Goal: Information Seeking & Learning: Learn about a topic

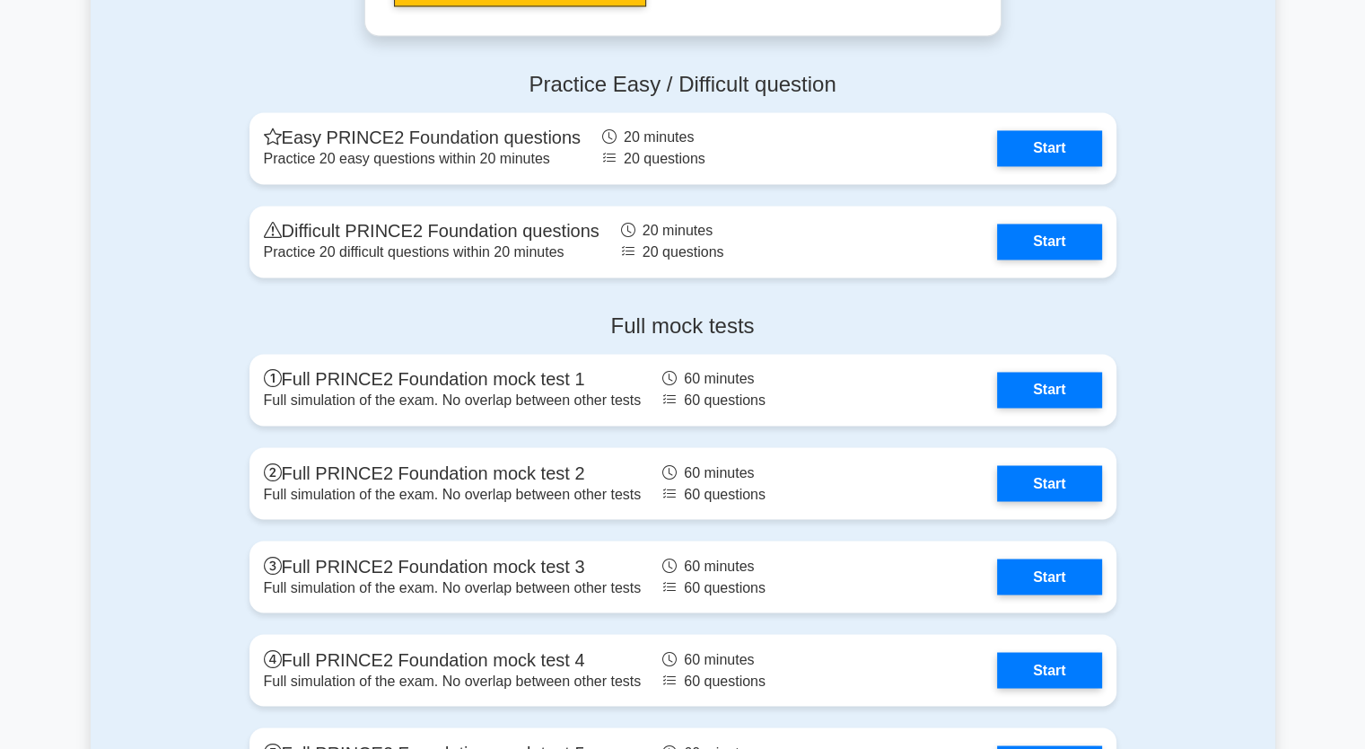
scroll to position [2873, 0]
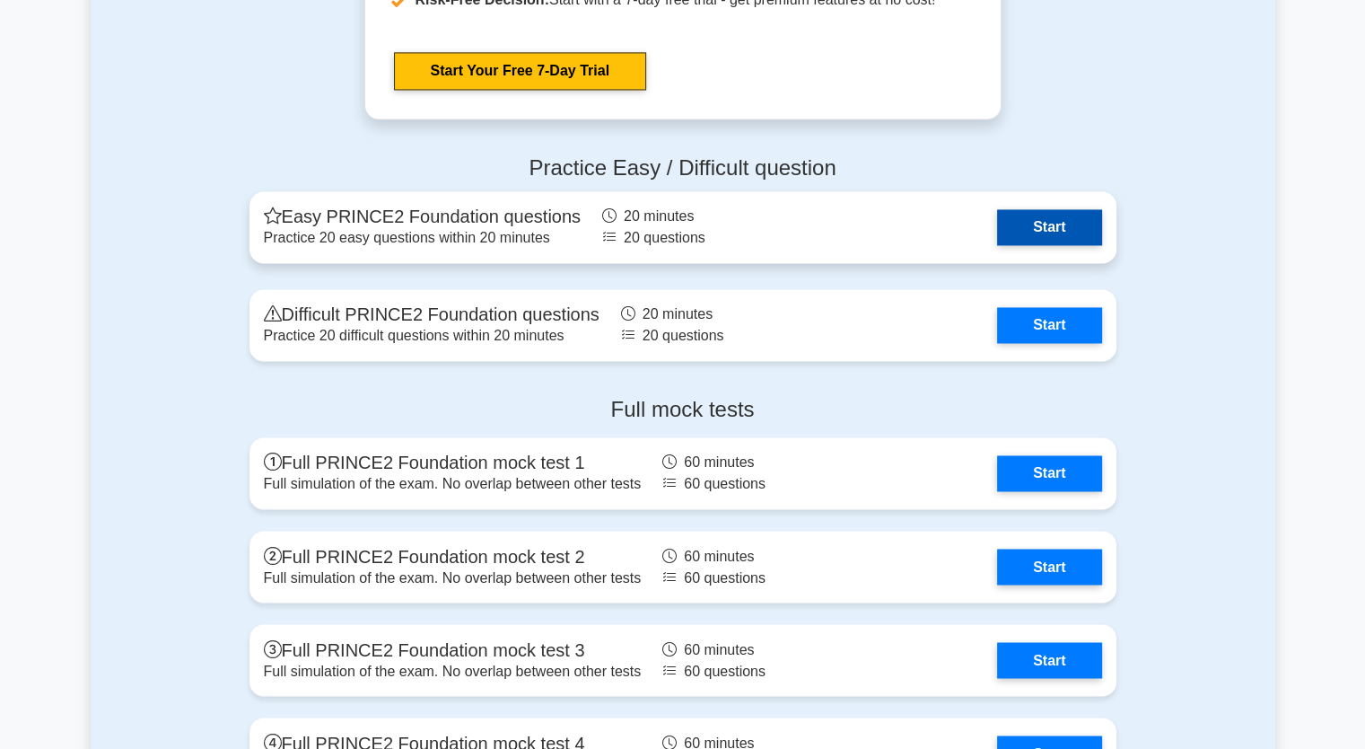
click at [1067, 231] on link "Start" at bounding box center [1049, 227] width 104 height 36
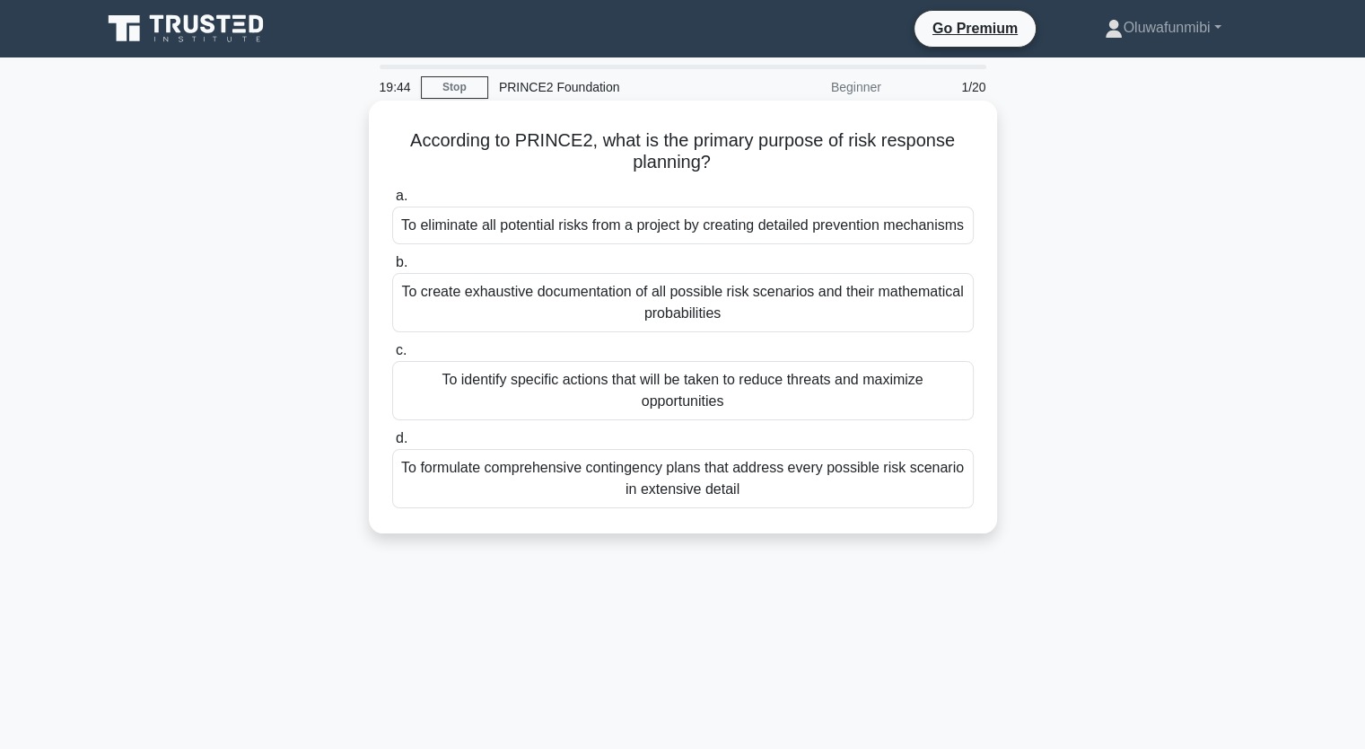
click at [704, 403] on div "To identify specific actions that will be taken to reduce threats and maximize …" at bounding box center [683, 390] width 582 height 59
click at [392, 356] on input "c. To identify specific actions that will be taken to reduce threats and maximi…" at bounding box center [392, 351] width 0 height 12
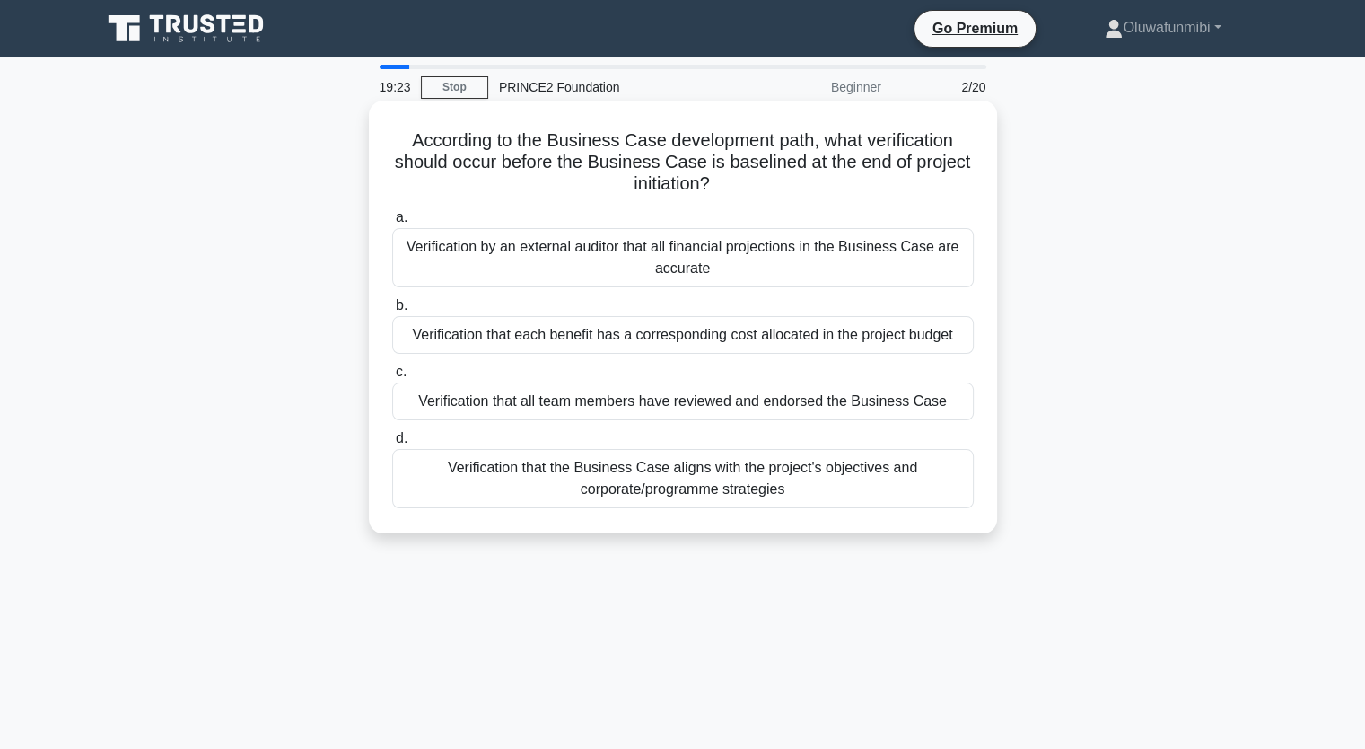
click at [673, 491] on div "Verification that the Business Case aligns with the project's objectives and co…" at bounding box center [683, 478] width 582 height 59
click at [392, 444] on input "d. Verification that the Business Case aligns with the project's objectives and…" at bounding box center [392, 439] width 0 height 12
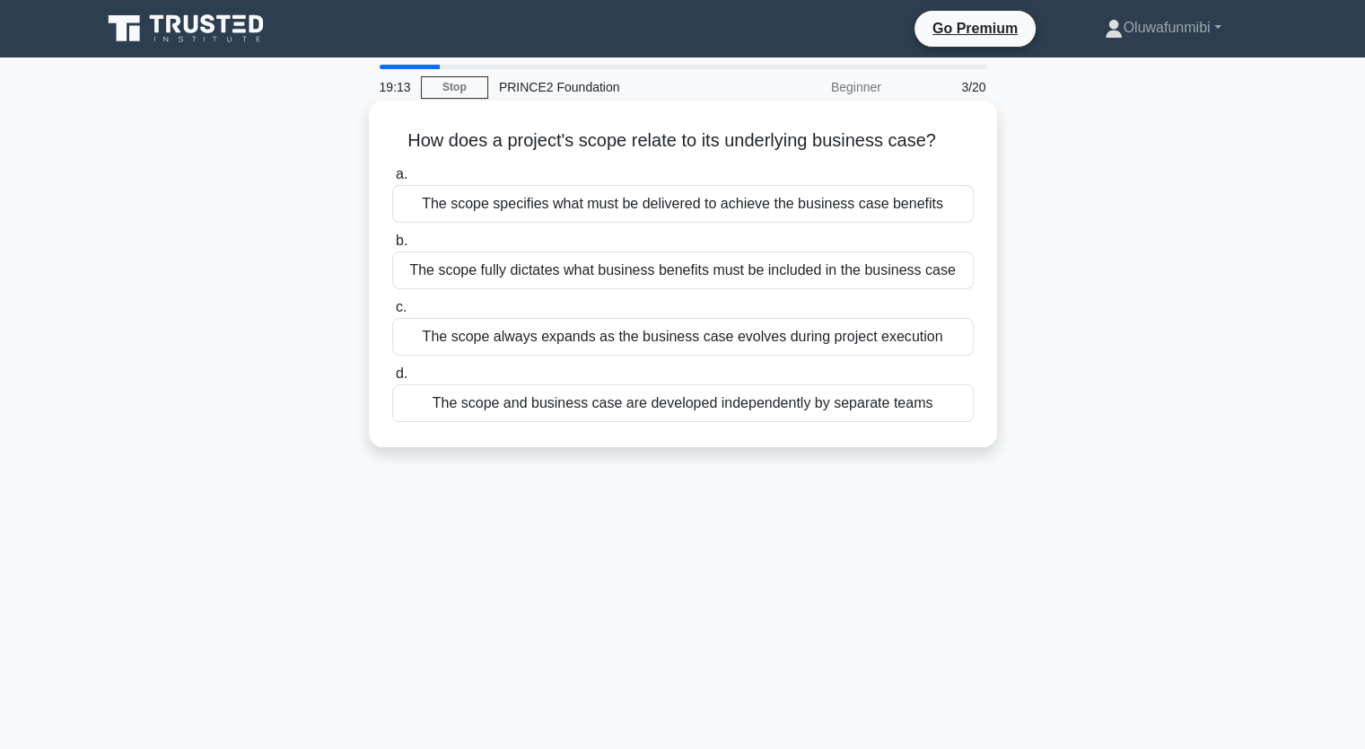
click at [720, 211] on div "The scope specifies what must be delivered to achieve the business case benefits" at bounding box center [683, 204] width 582 height 38
click at [392, 180] on input "a. The scope specifies what must be delivered to achieve the business case bene…" at bounding box center [392, 175] width 0 height 12
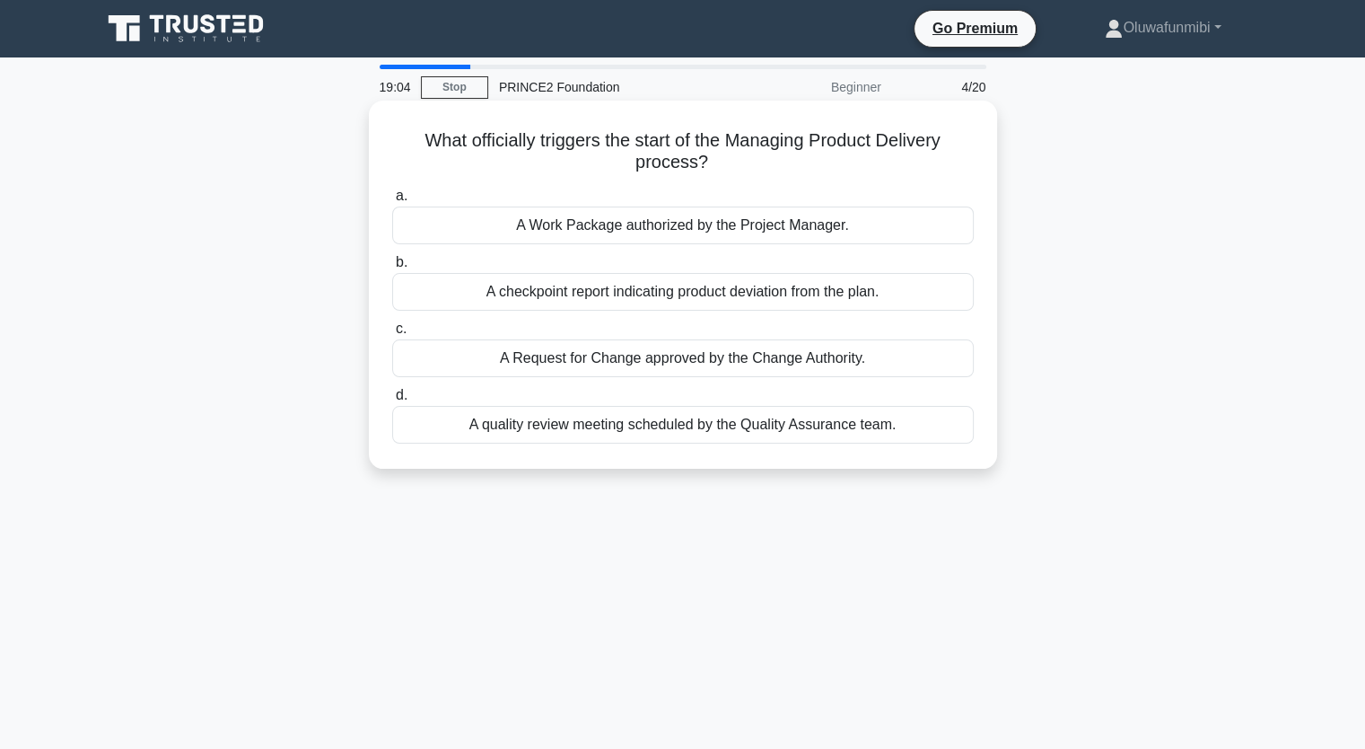
click at [707, 231] on div "A Work Package authorized by the Project Manager." at bounding box center [683, 225] width 582 height 38
click at [392, 202] on input "a. A Work Package authorized by the Project Manager." at bounding box center [392, 196] width 0 height 12
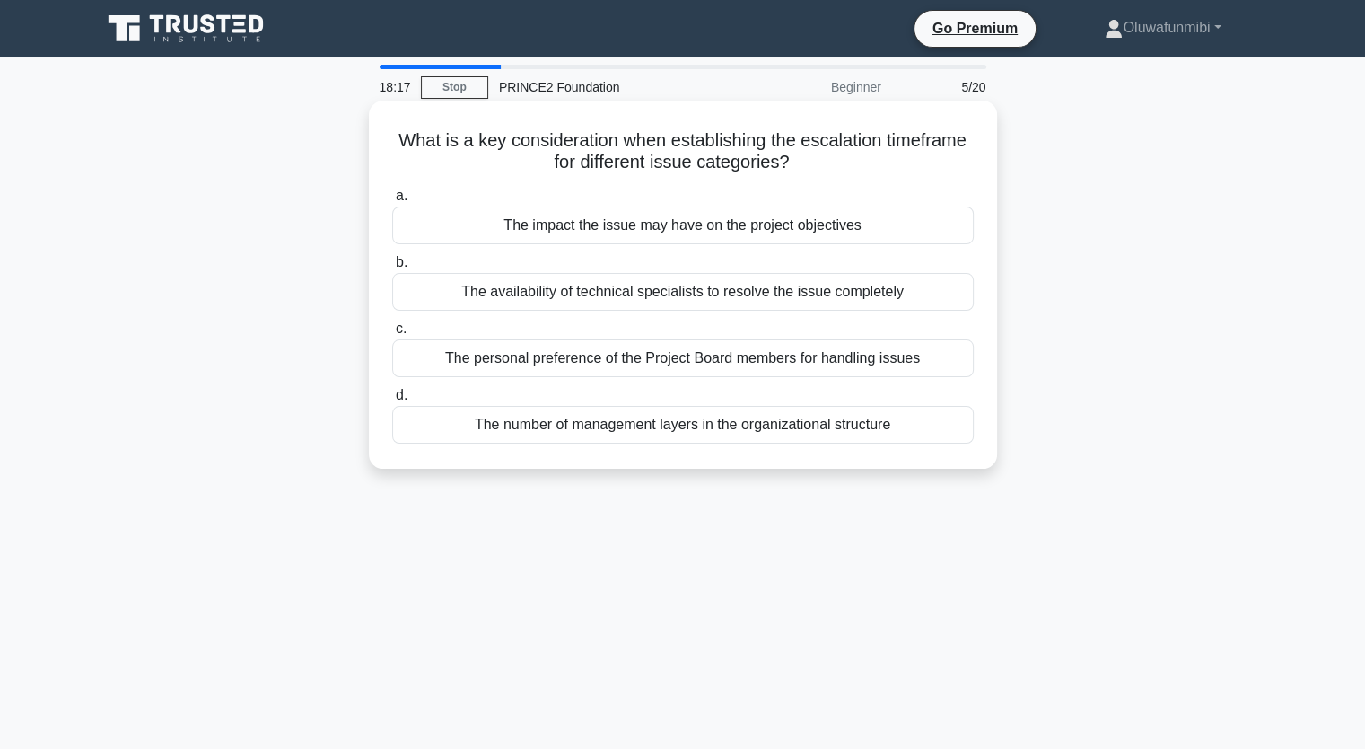
click at [697, 226] on div "The impact the issue may have on the project objectives" at bounding box center [683, 225] width 582 height 38
click at [392, 202] on input "a. The impact the issue may have on the project objectives" at bounding box center [392, 196] width 0 height 12
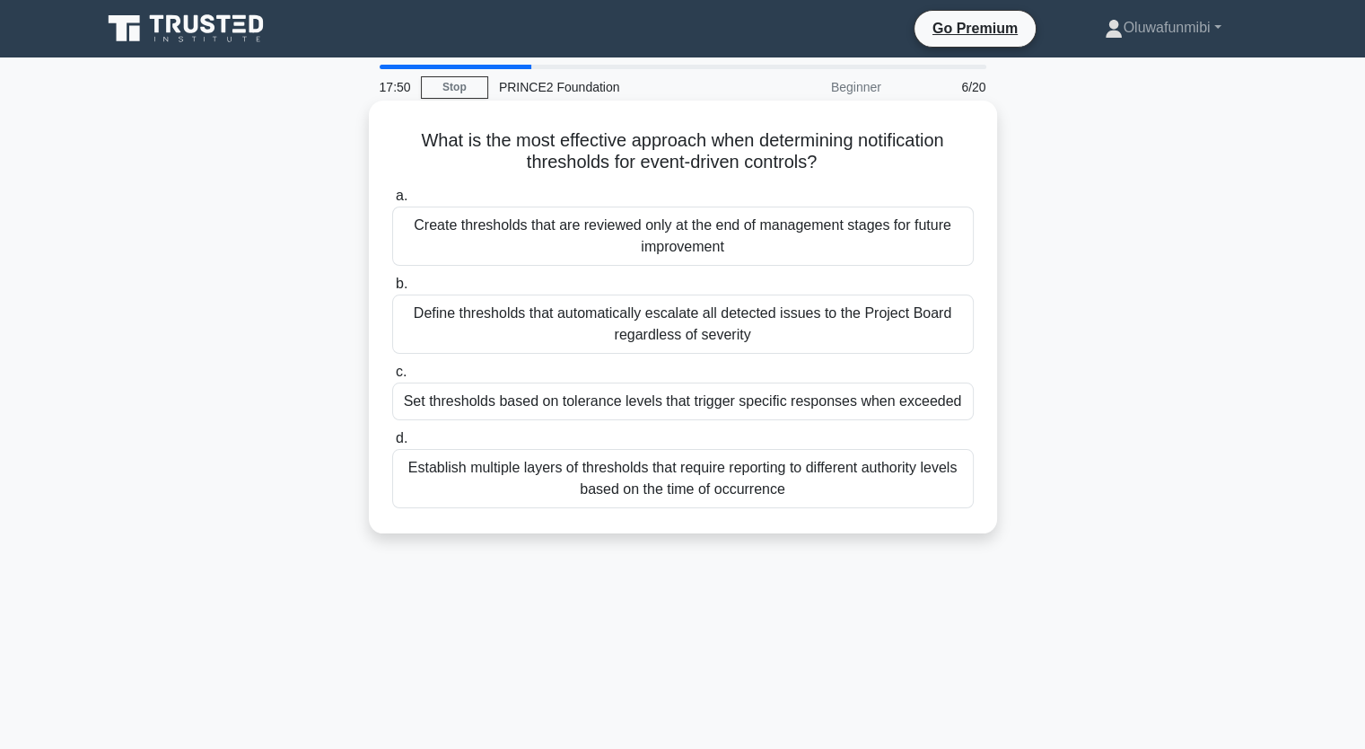
click at [707, 404] on div "Set thresholds based on tolerance levels that trigger specific responses when e…" at bounding box center [683, 401] width 582 height 38
click at [392, 378] on input "c. Set thresholds based on tolerance levels that trigger specific responses whe…" at bounding box center [392, 372] width 0 height 12
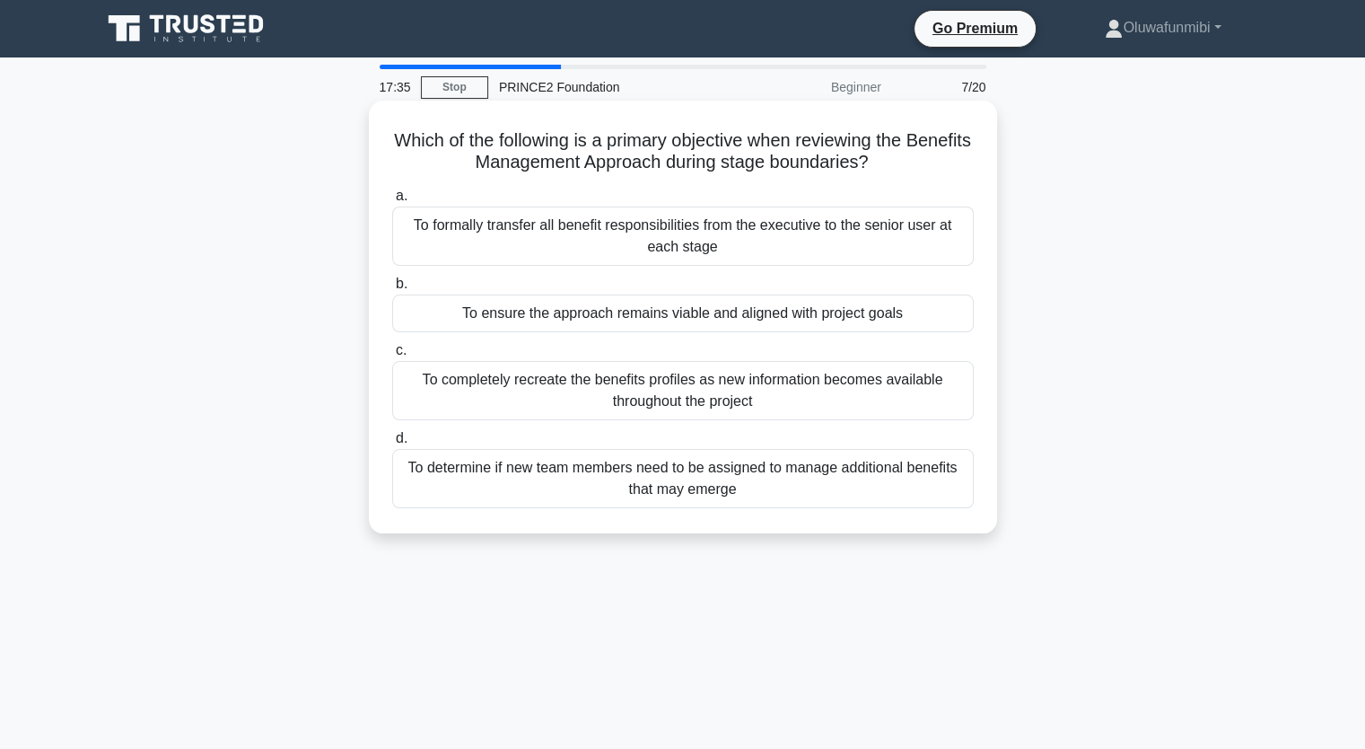
click at [722, 320] on div "To ensure the approach remains viable and aligned with project goals" at bounding box center [683, 313] width 582 height 38
click at [392, 290] on input "b. To ensure the approach remains viable and aligned with project goals" at bounding box center [392, 284] width 0 height 12
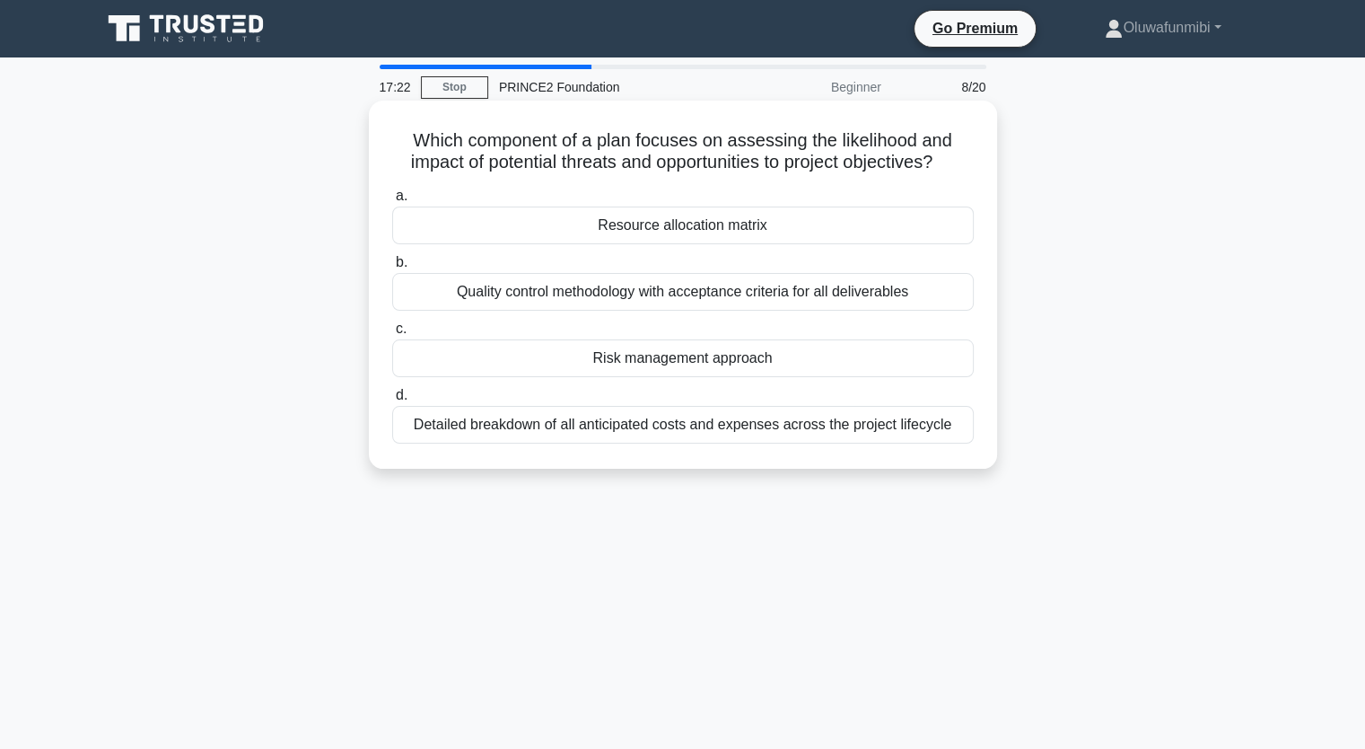
click at [716, 367] on div "Risk management approach" at bounding box center [683, 358] width 582 height 38
click at [392, 335] on input "c. Risk management approach" at bounding box center [392, 329] width 0 height 12
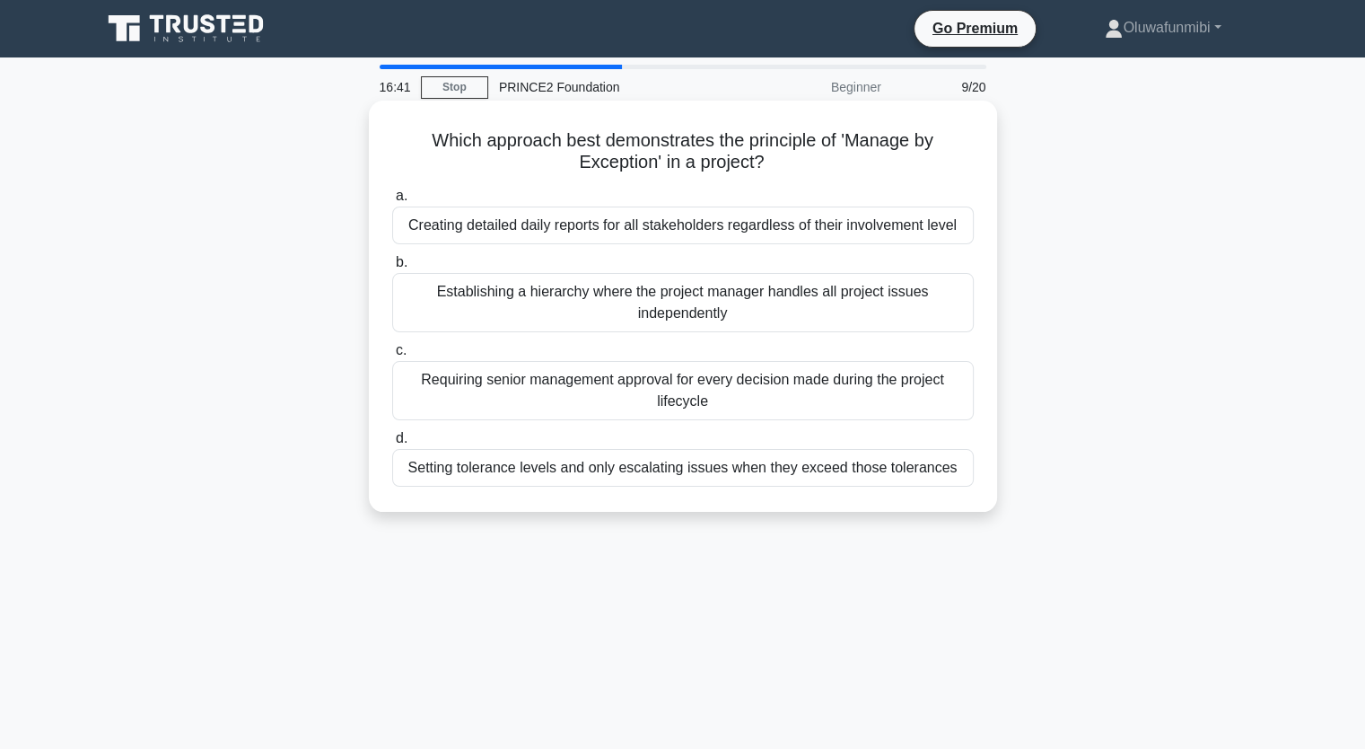
click at [717, 466] on div "Setting tolerance levels and only escalating issues when they exceed those tole…" at bounding box center [683, 468] width 582 height 38
click at [392, 444] on input "d. Setting tolerance levels and only escalating issues when they exceed those t…" at bounding box center [392, 439] width 0 height 12
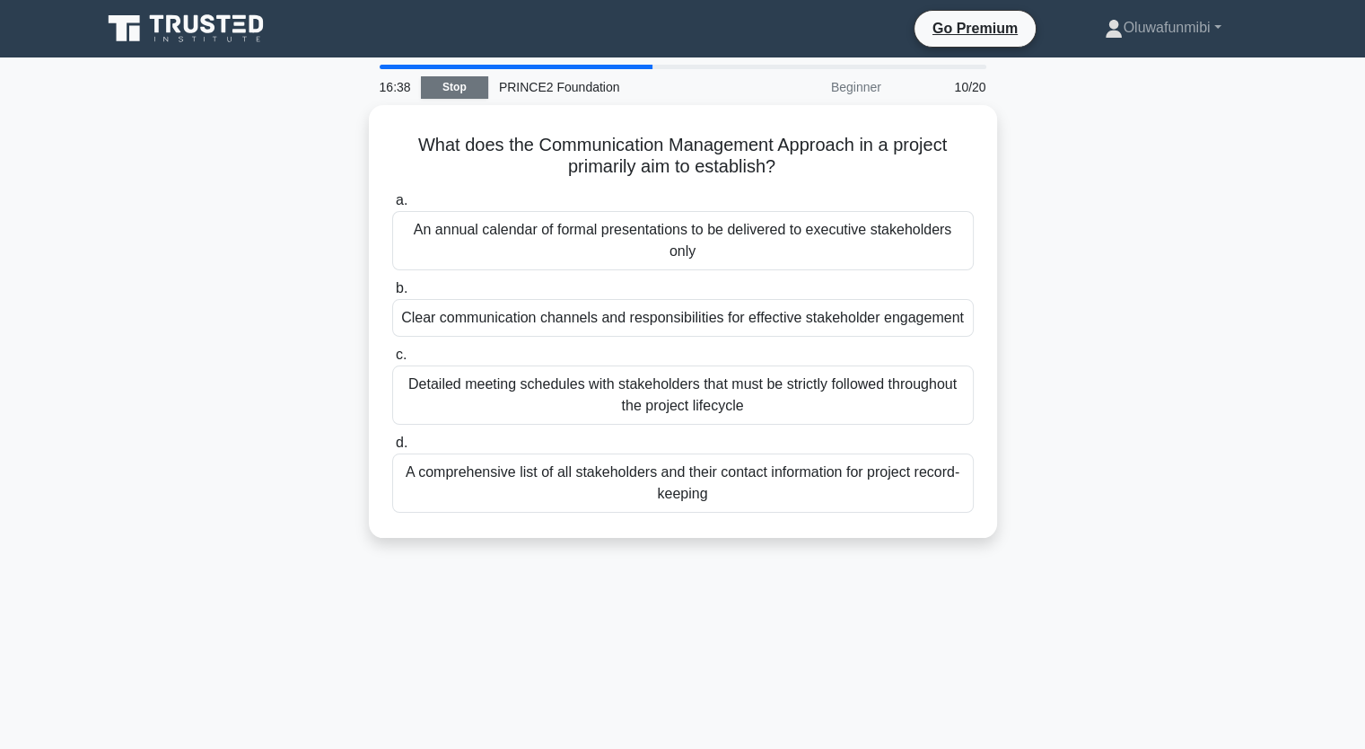
click at [443, 81] on link "Stop" at bounding box center [454, 87] width 67 height 22
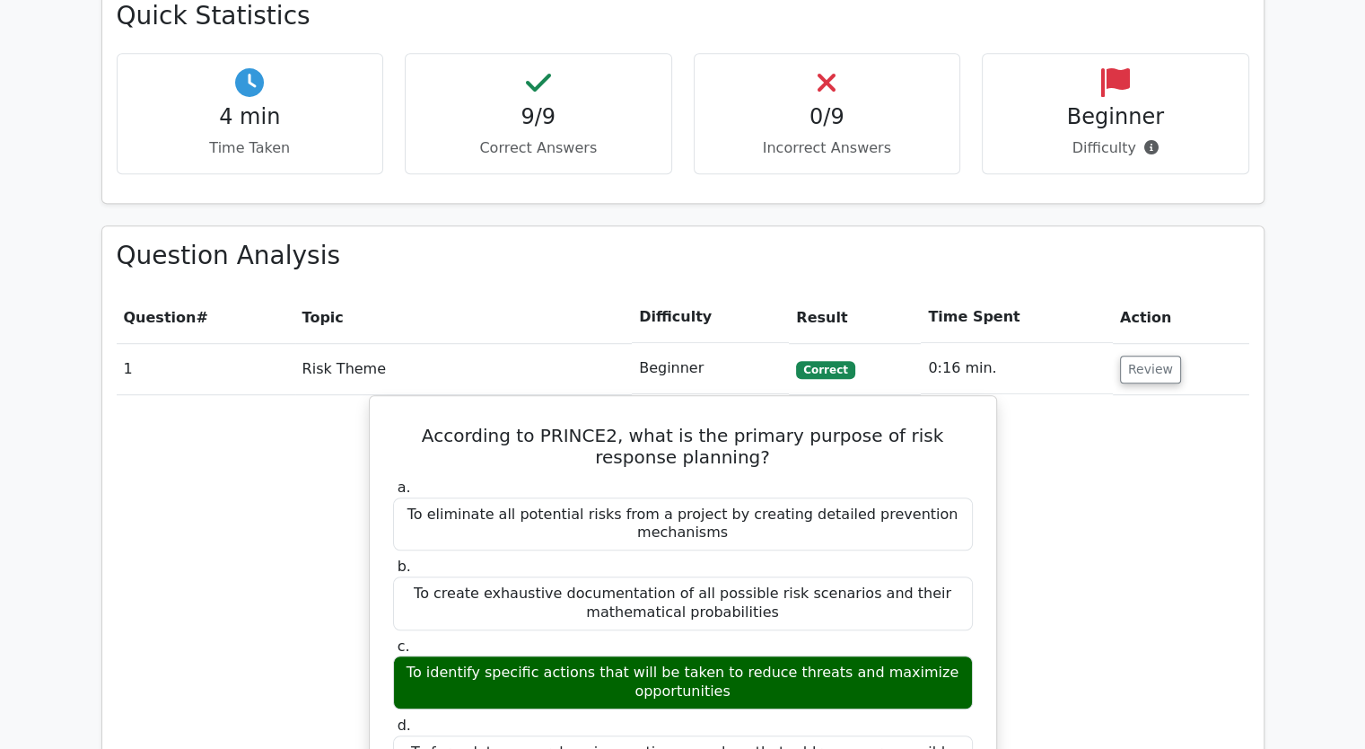
scroll to position [1347, 0]
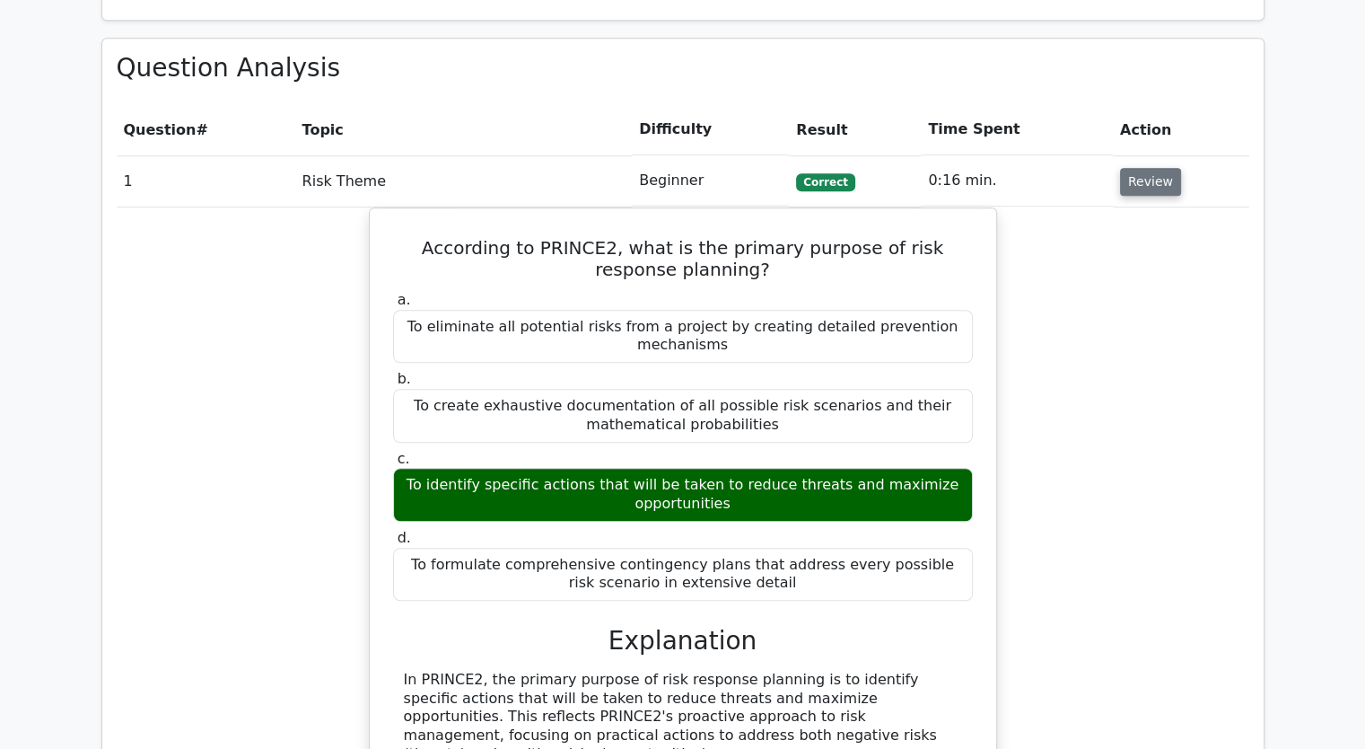
click at [1150, 168] on button "Review" at bounding box center [1150, 182] width 61 height 28
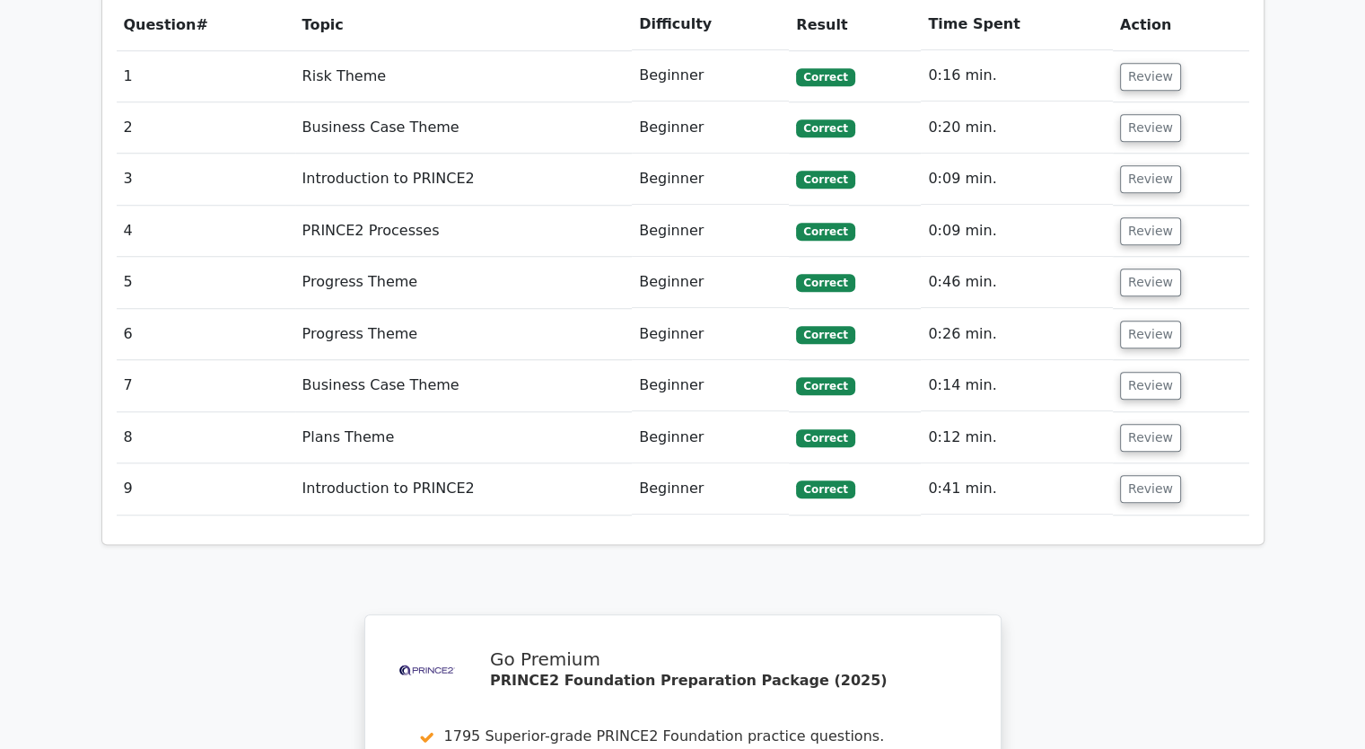
scroll to position [1616, 0]
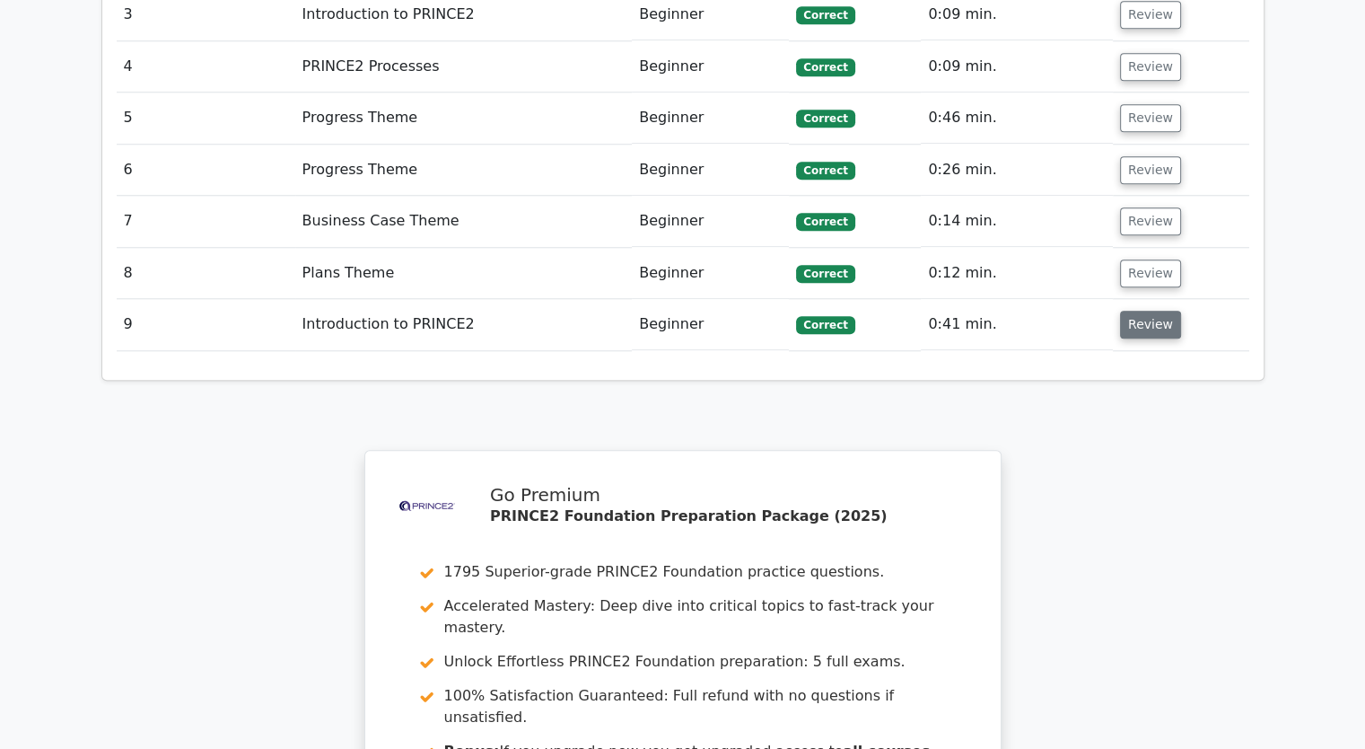
click at [1163, 311] on button "Review" at bounding box center [1150, 325] width 61 height 28
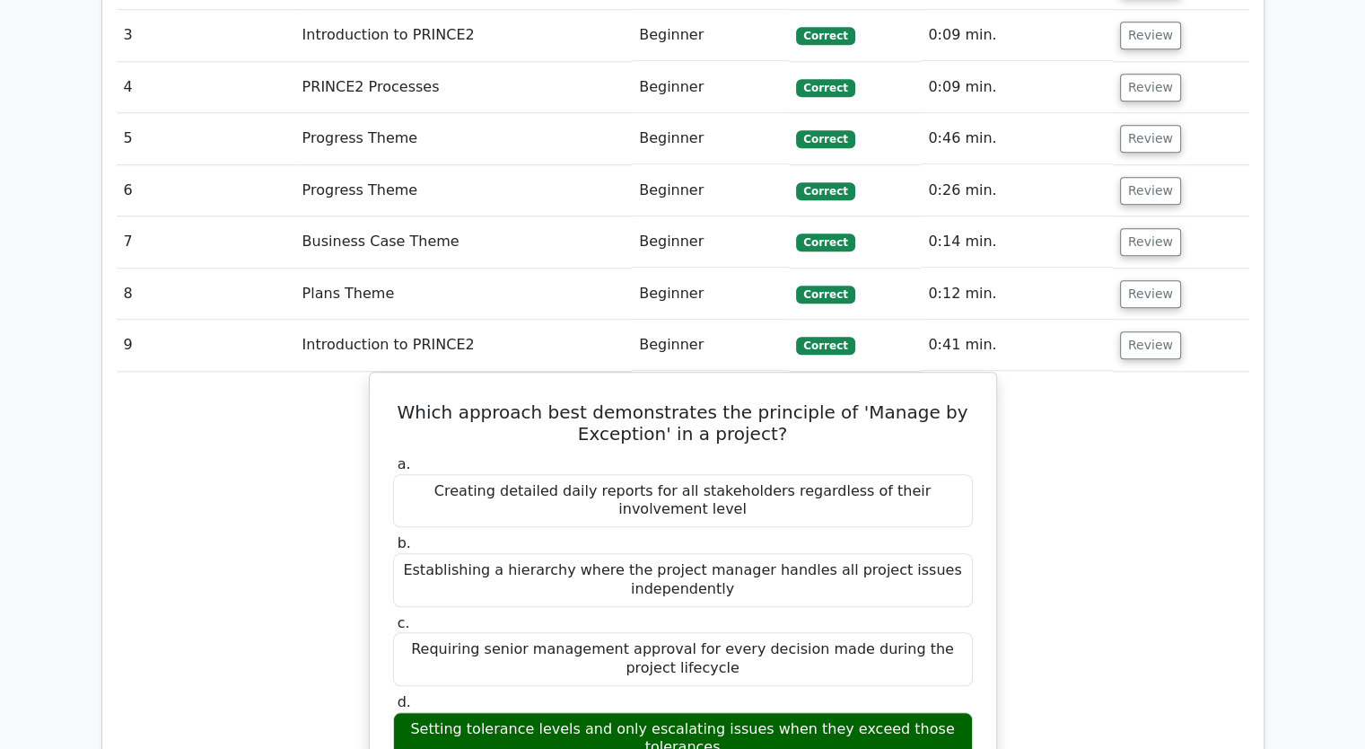
scroll to position [1526, 0]
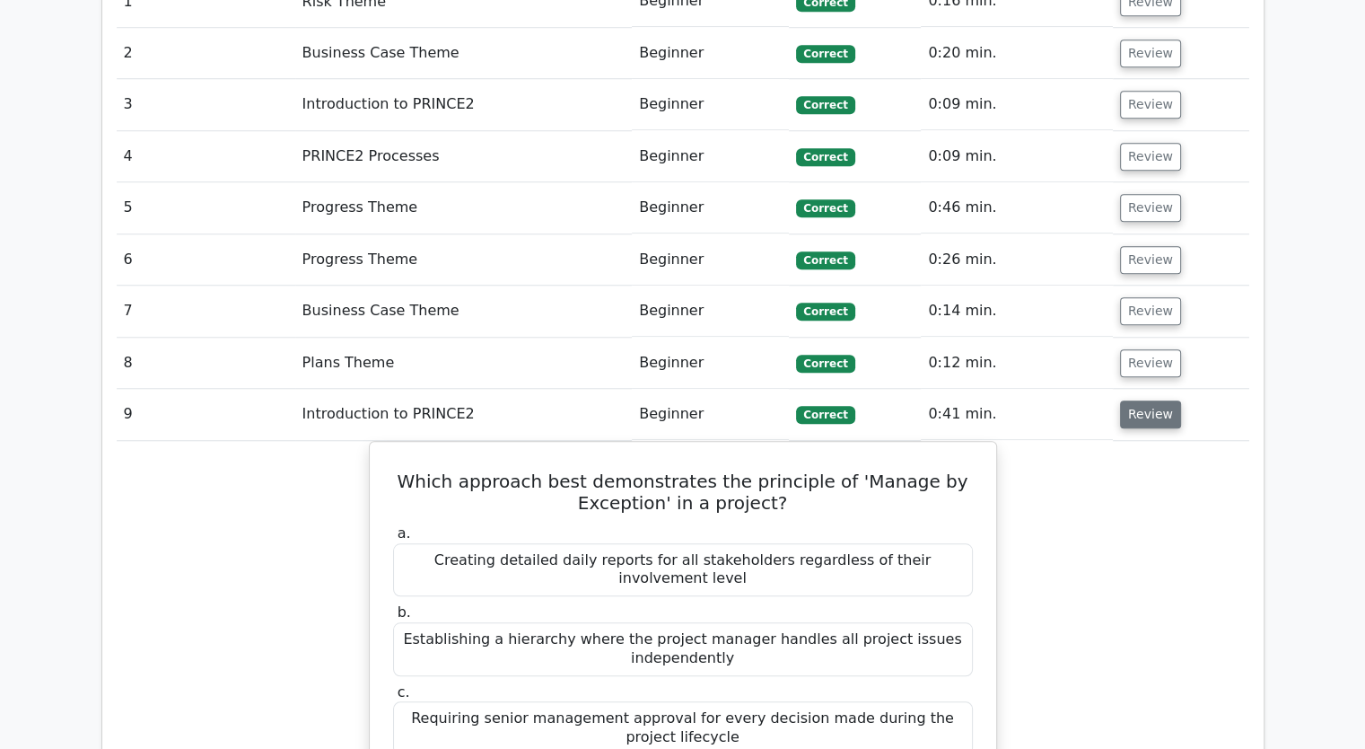
click at [1135, 400] on button "Review" at bounding box center [1150, 414] width 61 height 28
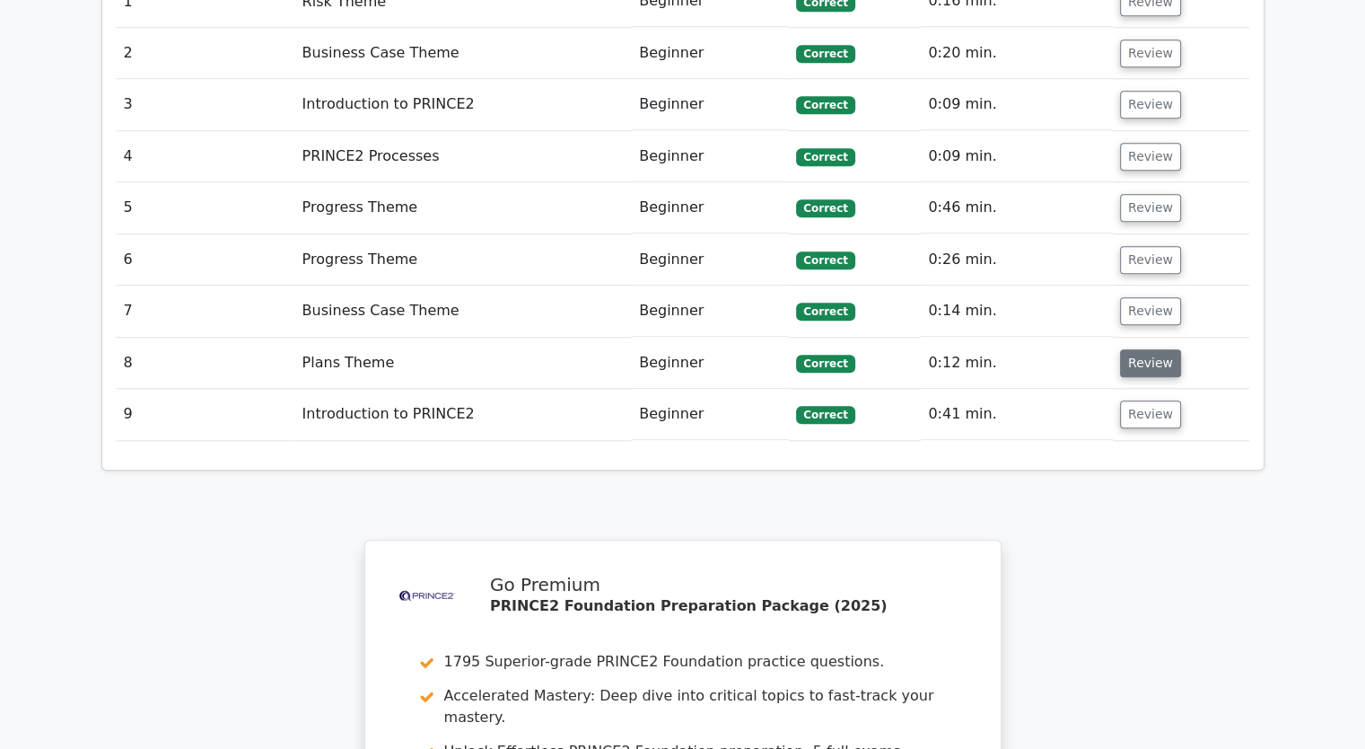
click at [1141, 349] on button "Review" at bounding box center [1150, 363] width 61 height 28
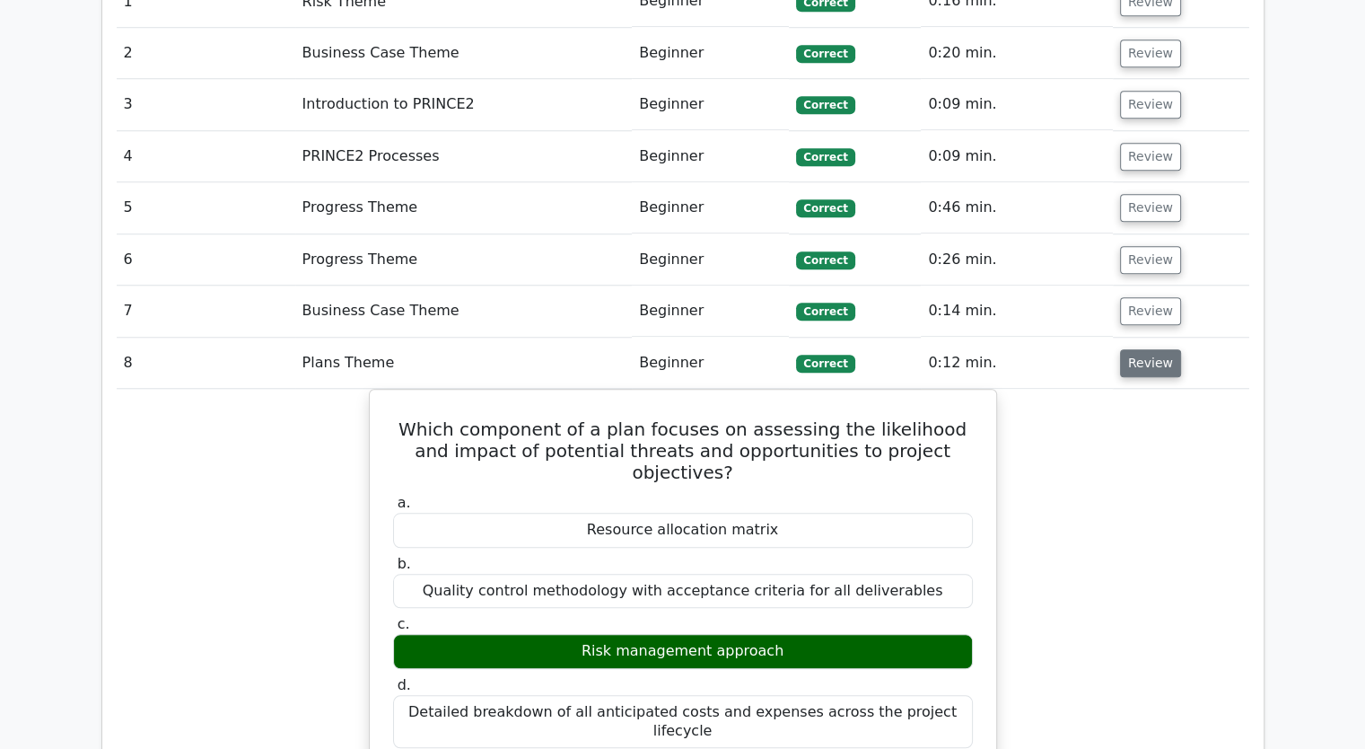
click at [1141, 349] on button "Review" at bounding box center [1150, 363] width 61 height 28
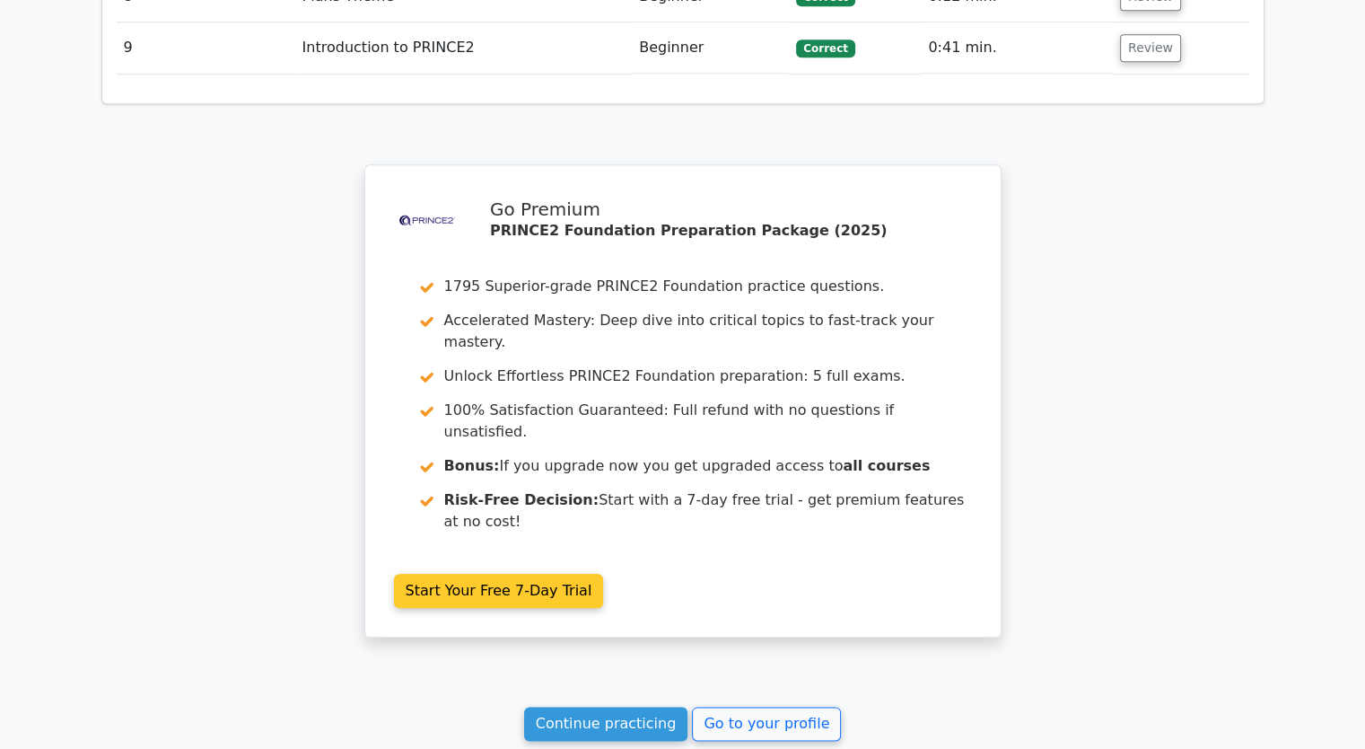
scroll to position [1975, 0]
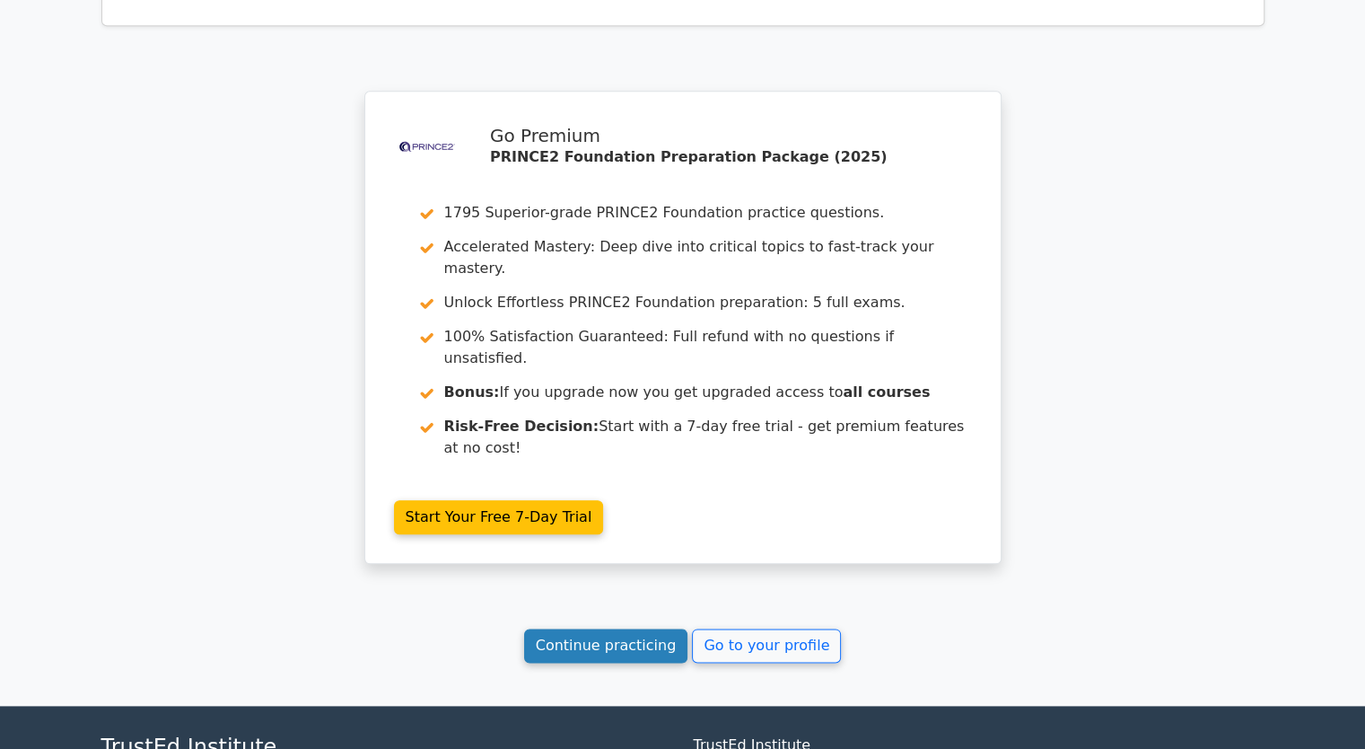
click at [641, 628] on link "Continue practicing" at bounding box center [606, 645] width 164 height 34
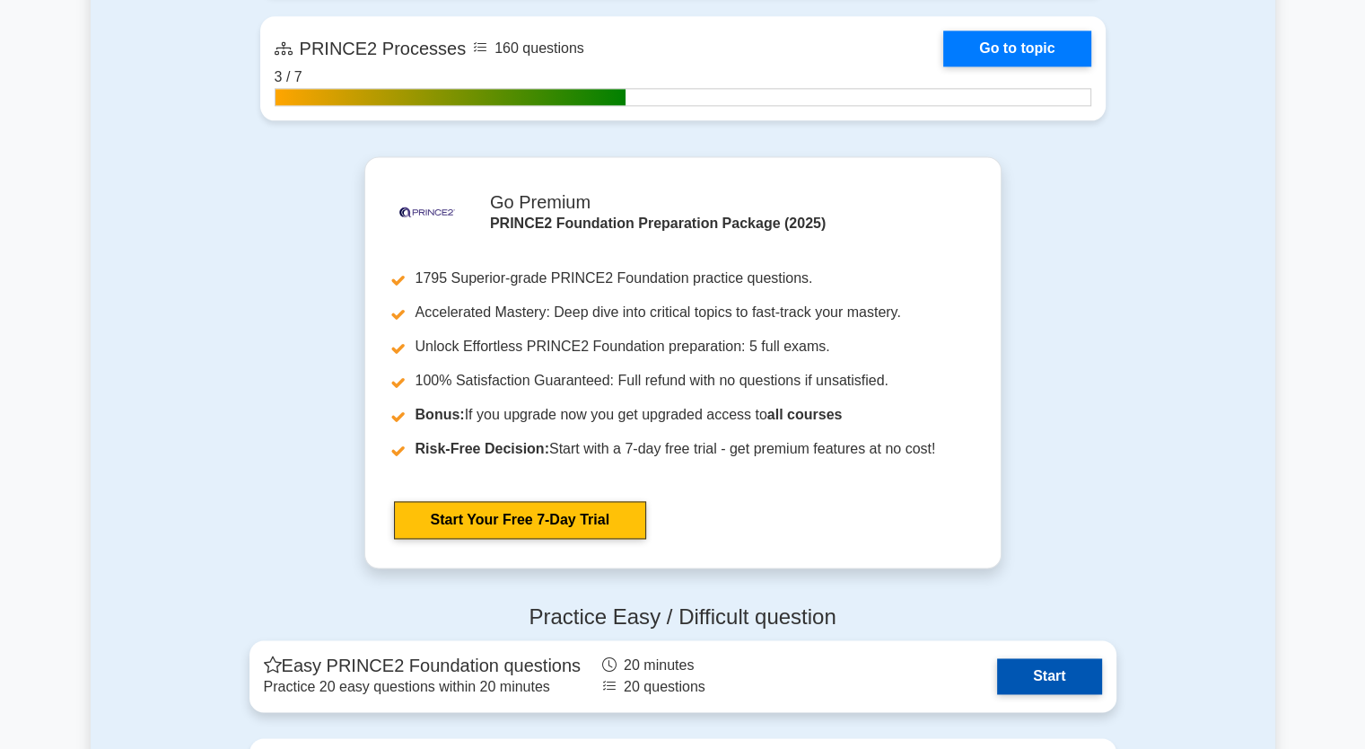
scroll to position [2693, 0]
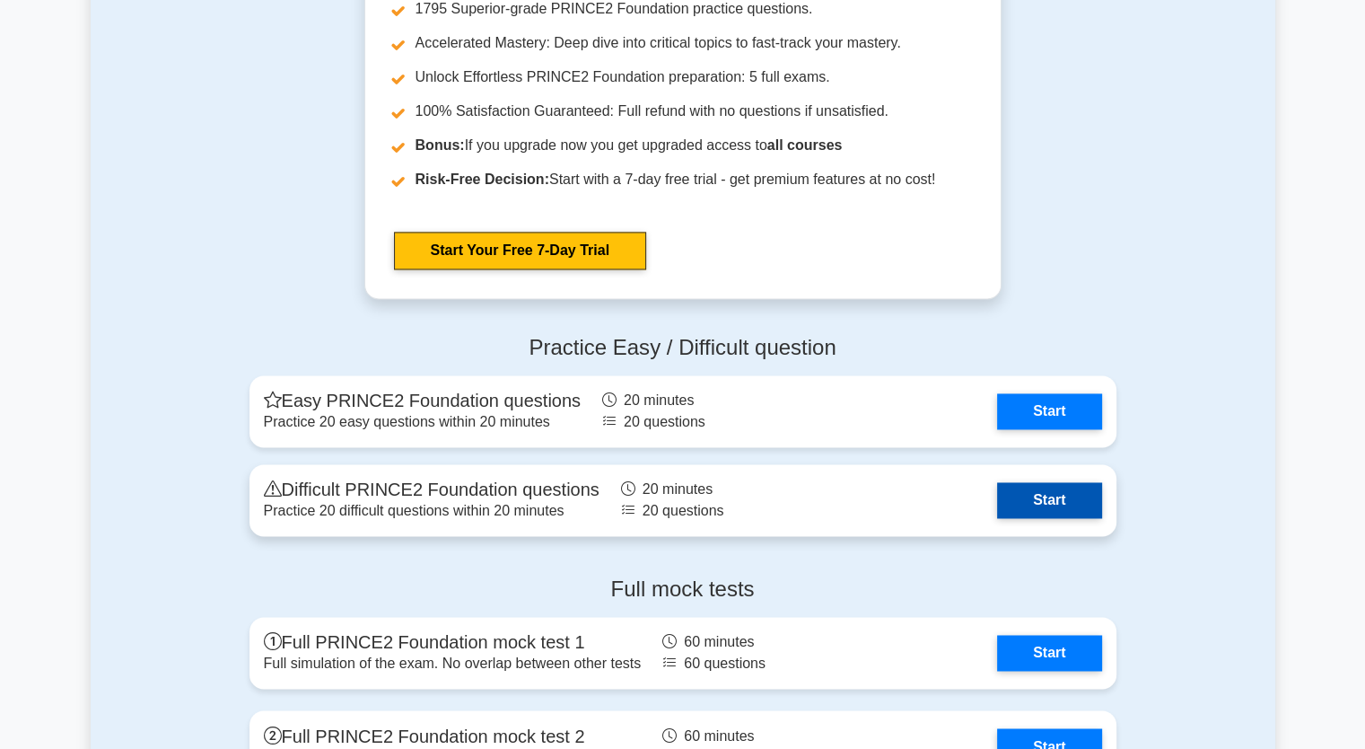
click at [1051, 507] on link "Start" at bounding box center [1049, 500] width 104 height 36
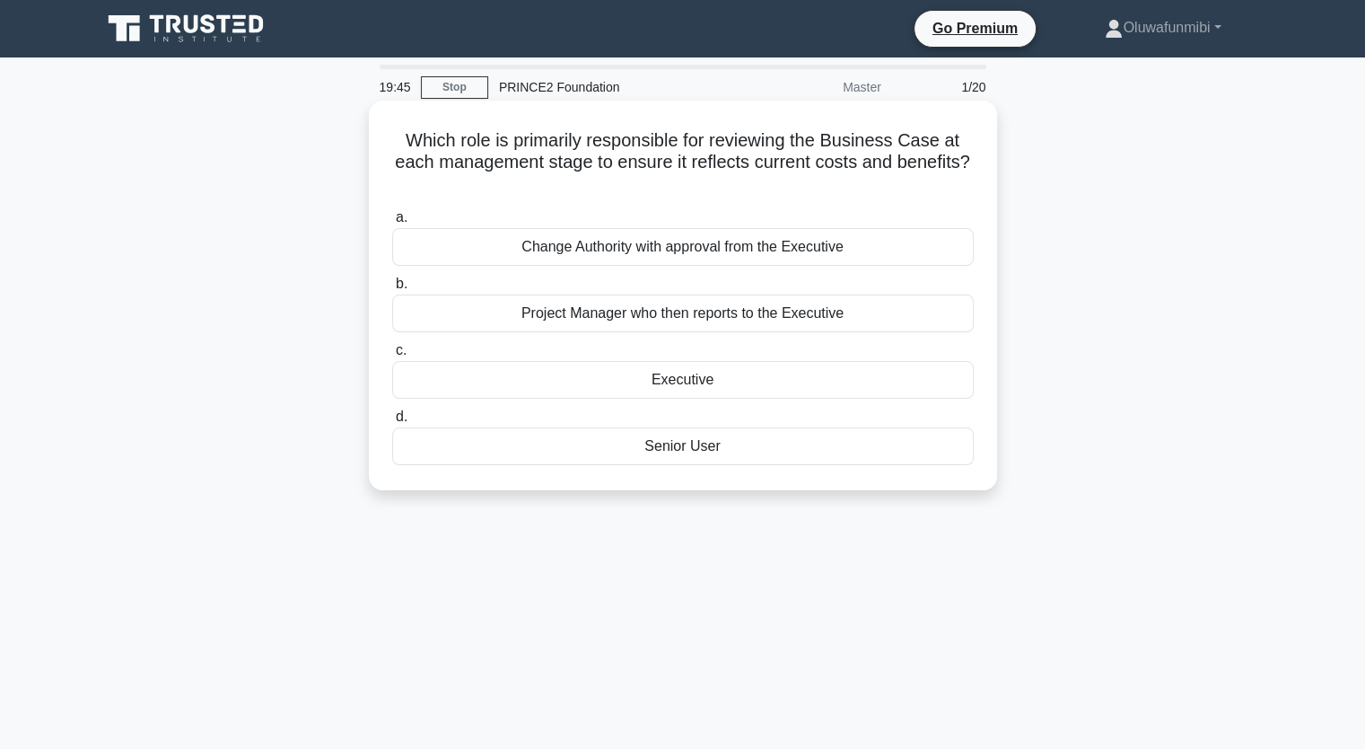
click at [751, 320] on div "Project Manager who then reports to the Executive" at bounding box center [683, 313] width 582 height 38
click at [392, 290] on input "b. Project Manager who then reports to the Executive" at bounding box center [392, 284] width 0 height 12
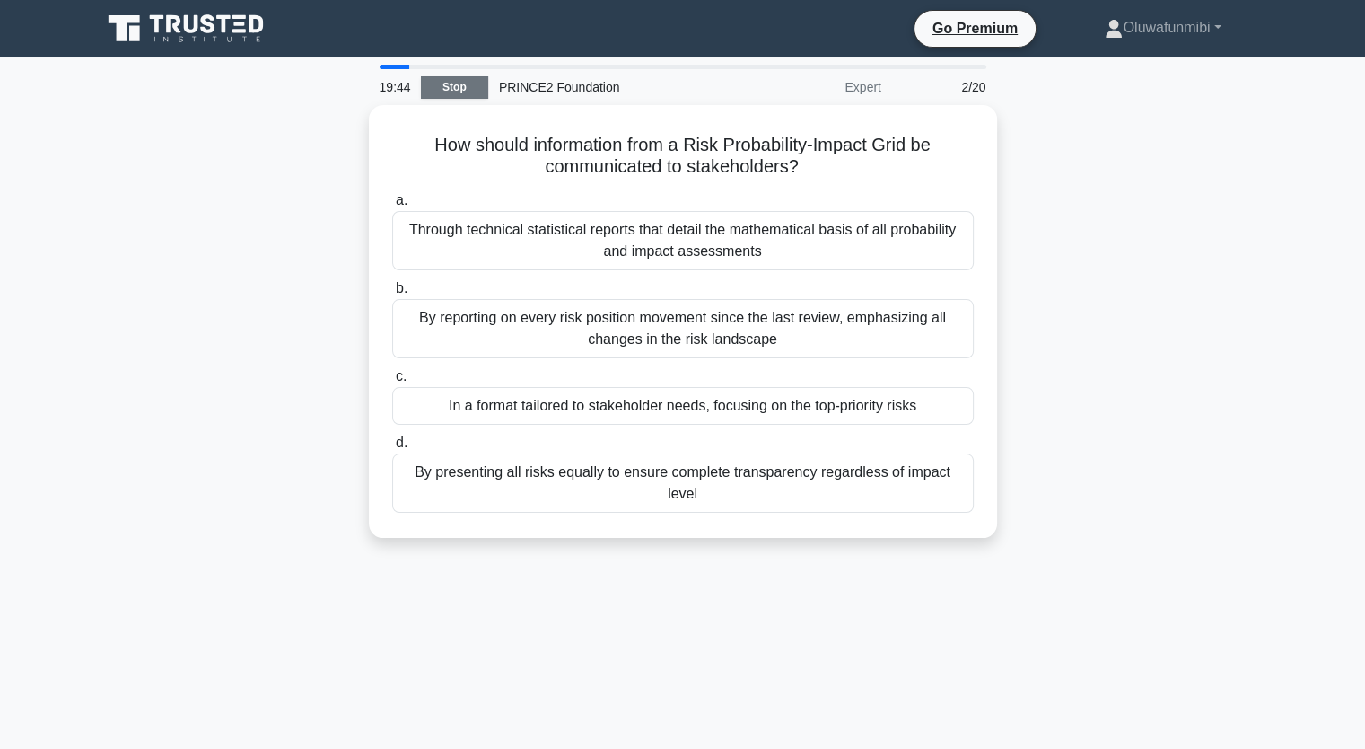
click at [468, 87] on link "Stop" at bounding box center [454, 87] width 67 height 22
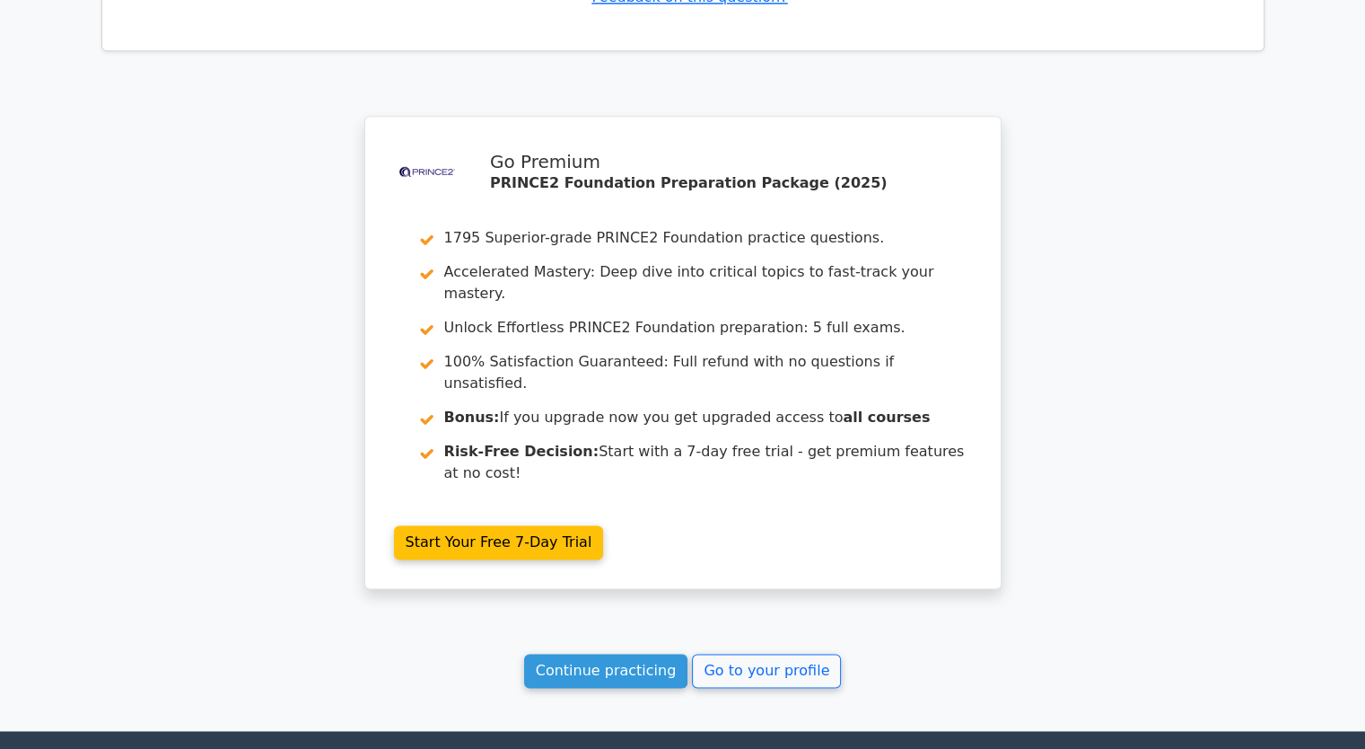
scroll to position [2384, 0]
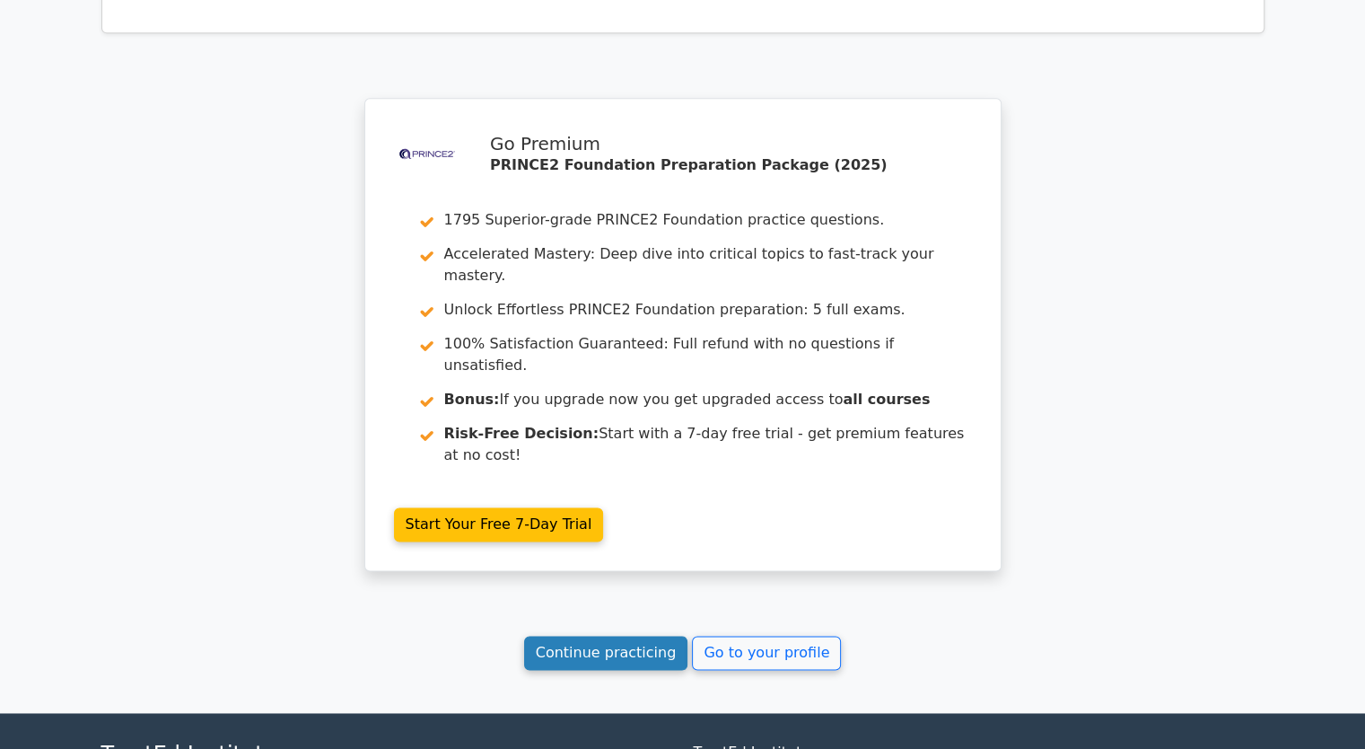
click at [609, 636] on link "Continue practicing" at bounding box center [606, 653] width 164 height 34
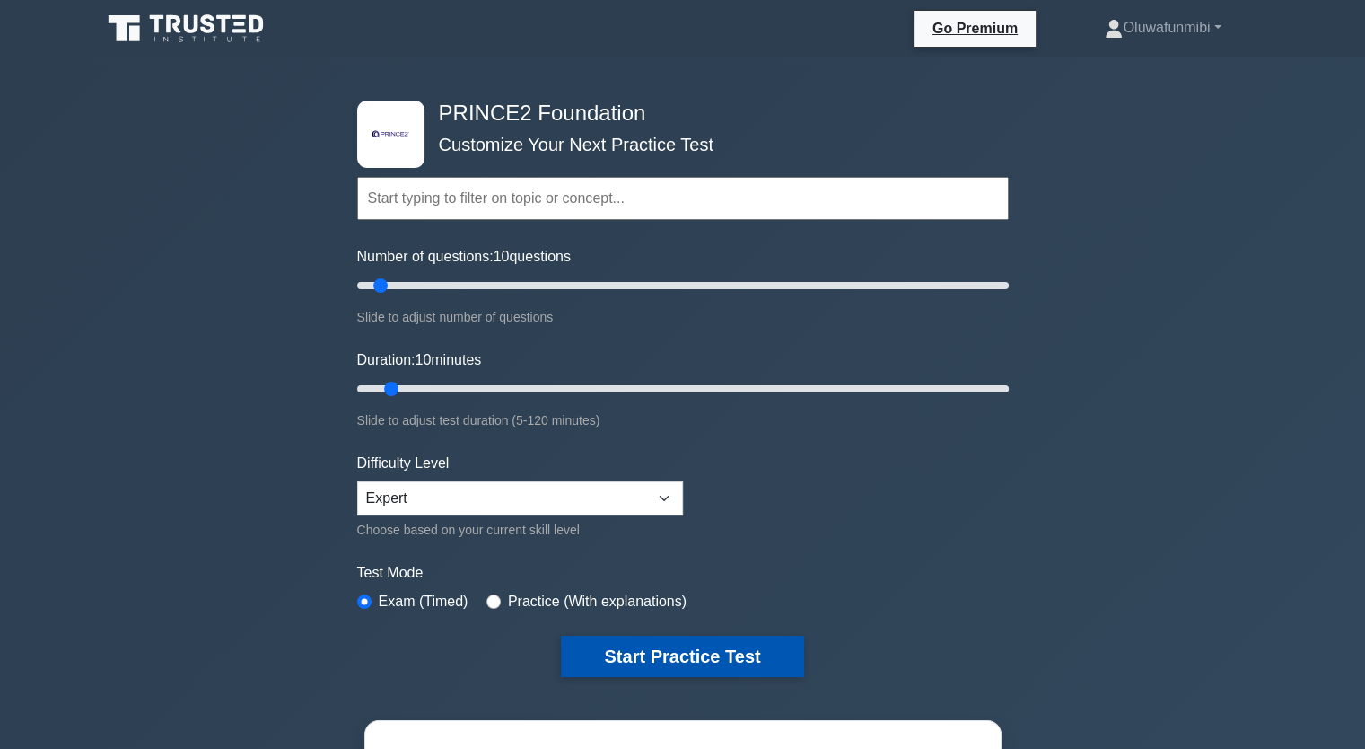
click at [675, 658] on button "Start Practice Test" at bounding box center [682, 656] width 242 height 41
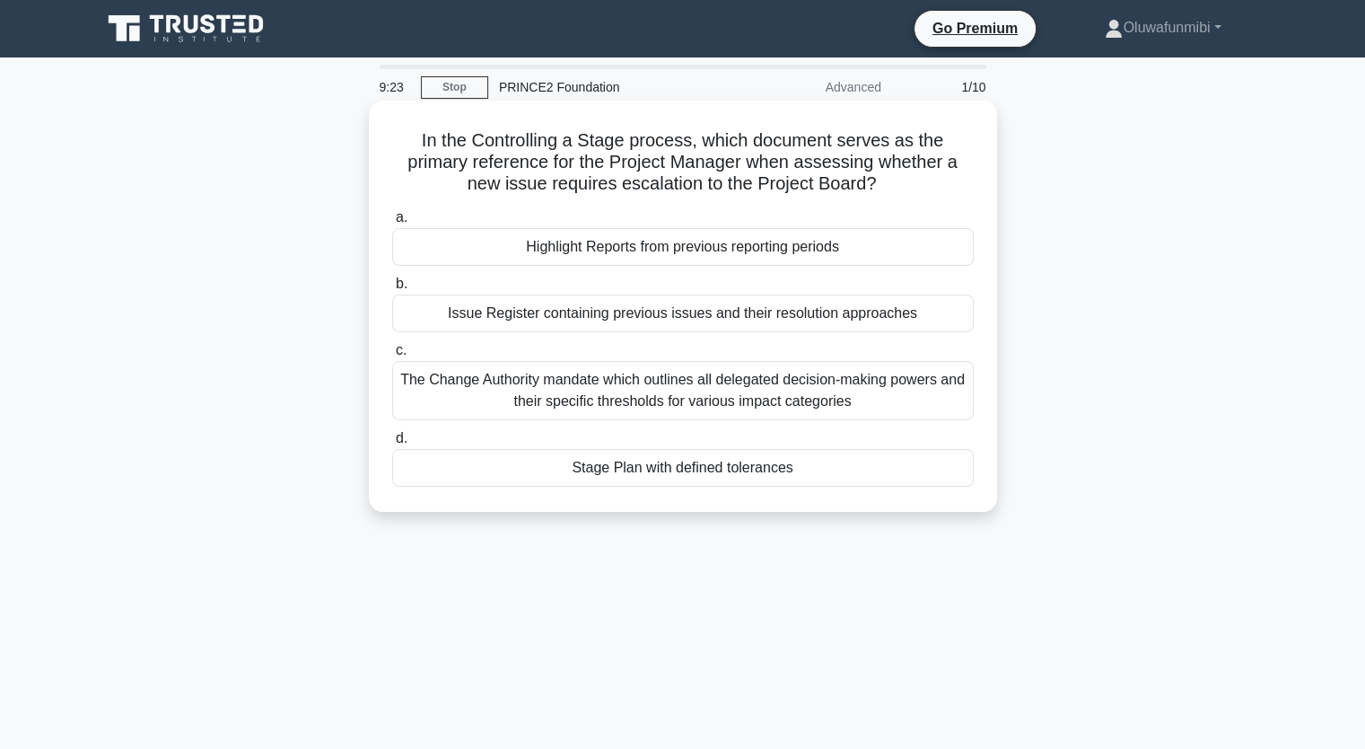
click at [709, 476] on div "Stage Plan with defined tolerances" at bounding box center [683, 468] width 582 height 38
click at [392, 444] on input "d. Stage Plan with defined tolerances" at bounding box center [392, 439] width 0 height 12
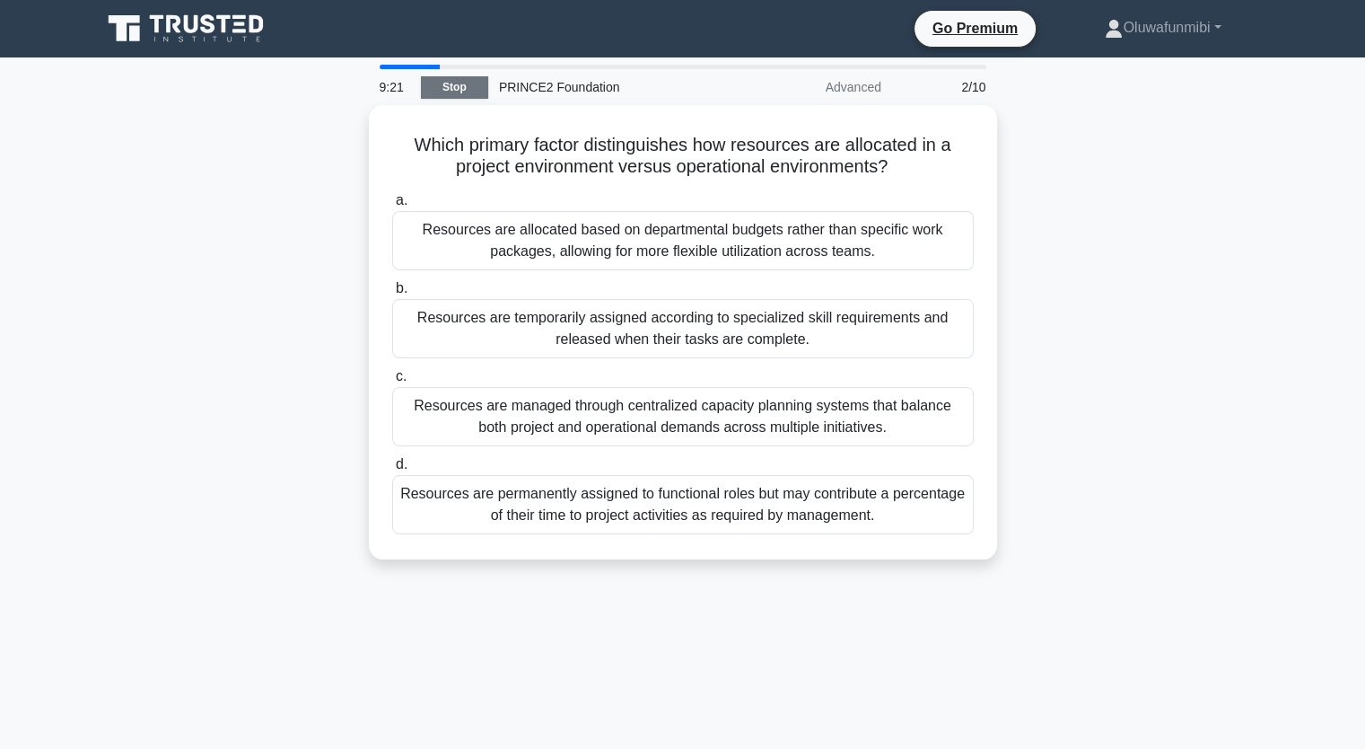
click at [460, 90] on link "Stop" at bounding box center [454, 87] width 67 height 22
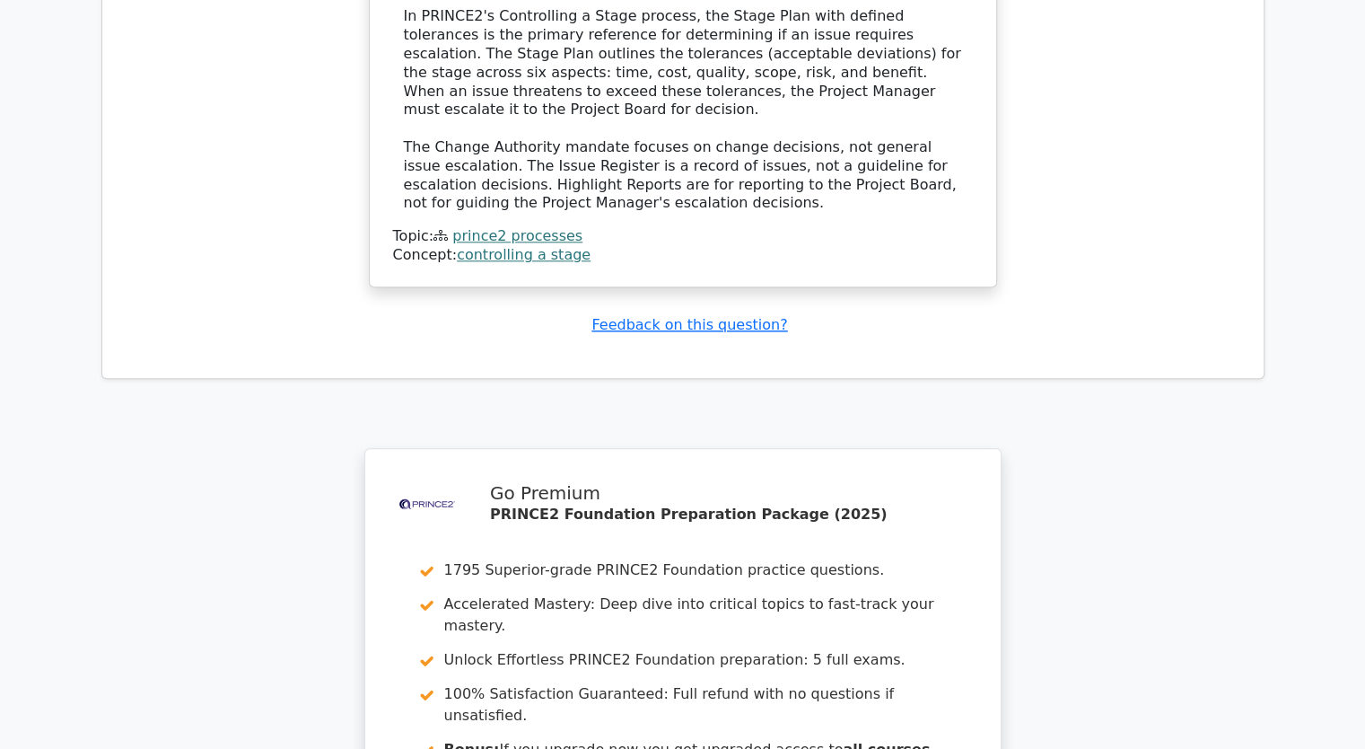
scroll to position [2244, 0]
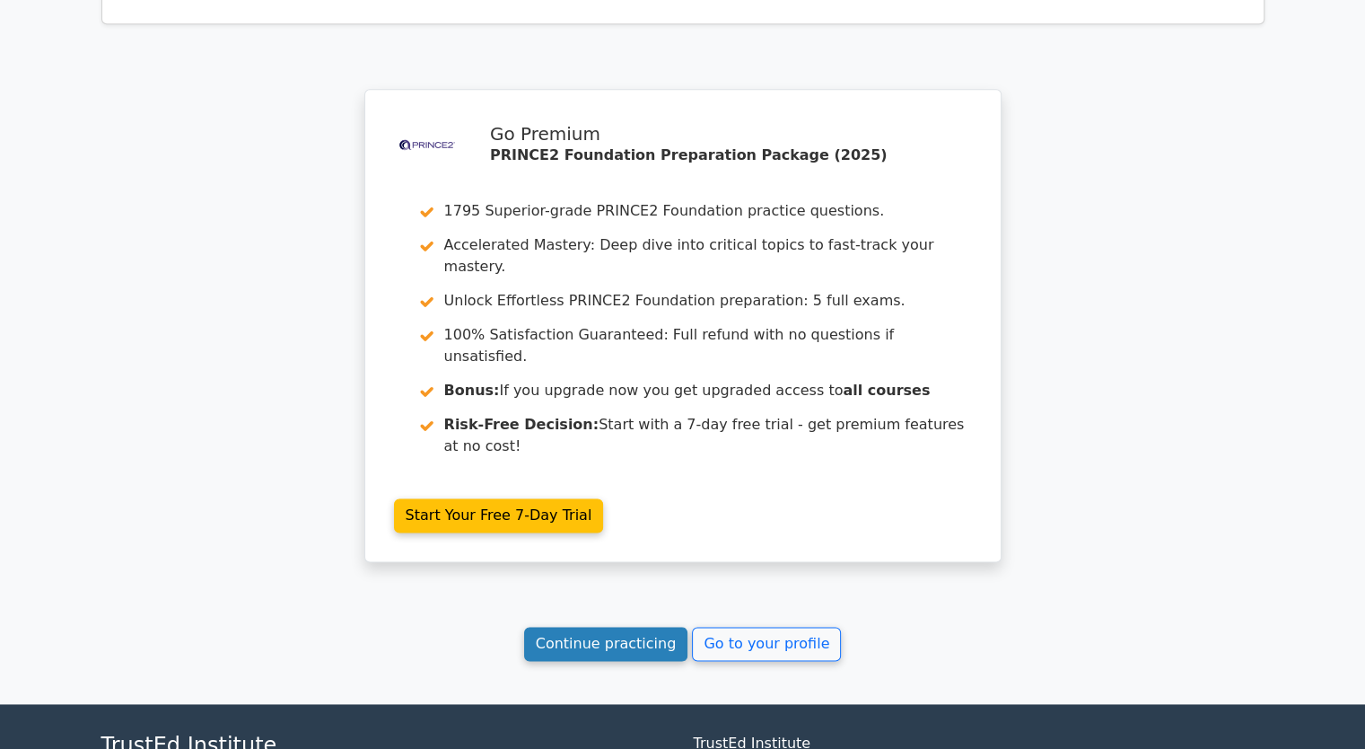
click at [654, 627] on link "Continue practicing" at bounding box center [606, 644] width 164 height 34
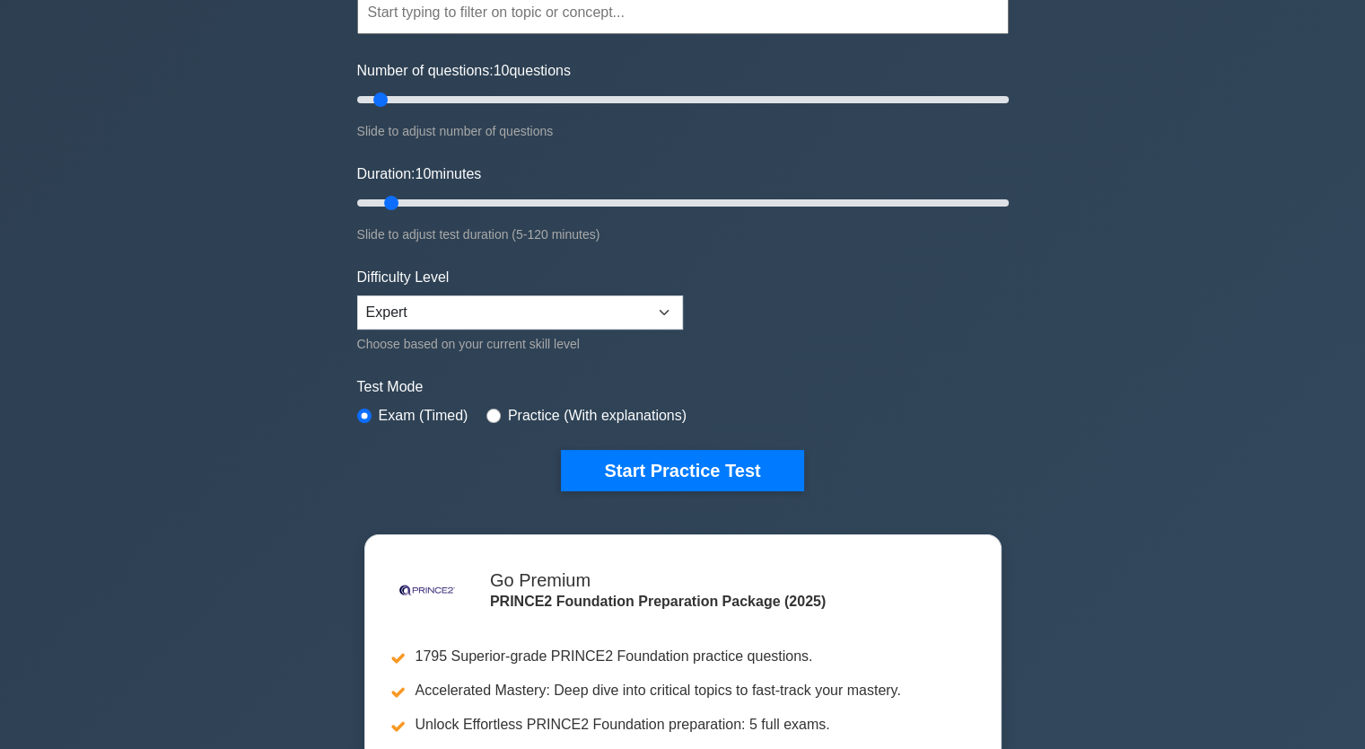
scroll to position [180, 0]
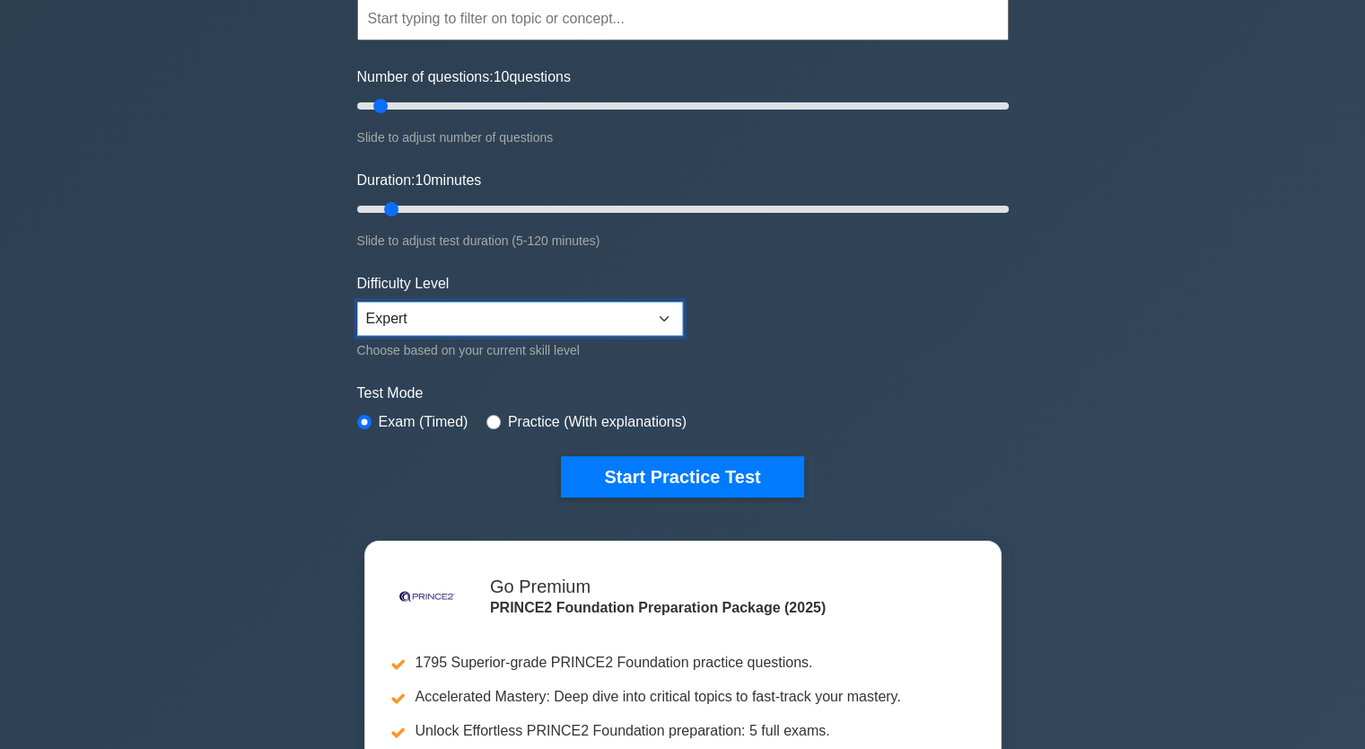
click at [652, 320] on select "Beginner Intermediate Expert" at bounding box center [520, 319] width 326 height 34
select select "intermediate"
click at [357, 302] on select "Beginner Intermediate Expert" at bounding box center [520, 319] width 326 height 34
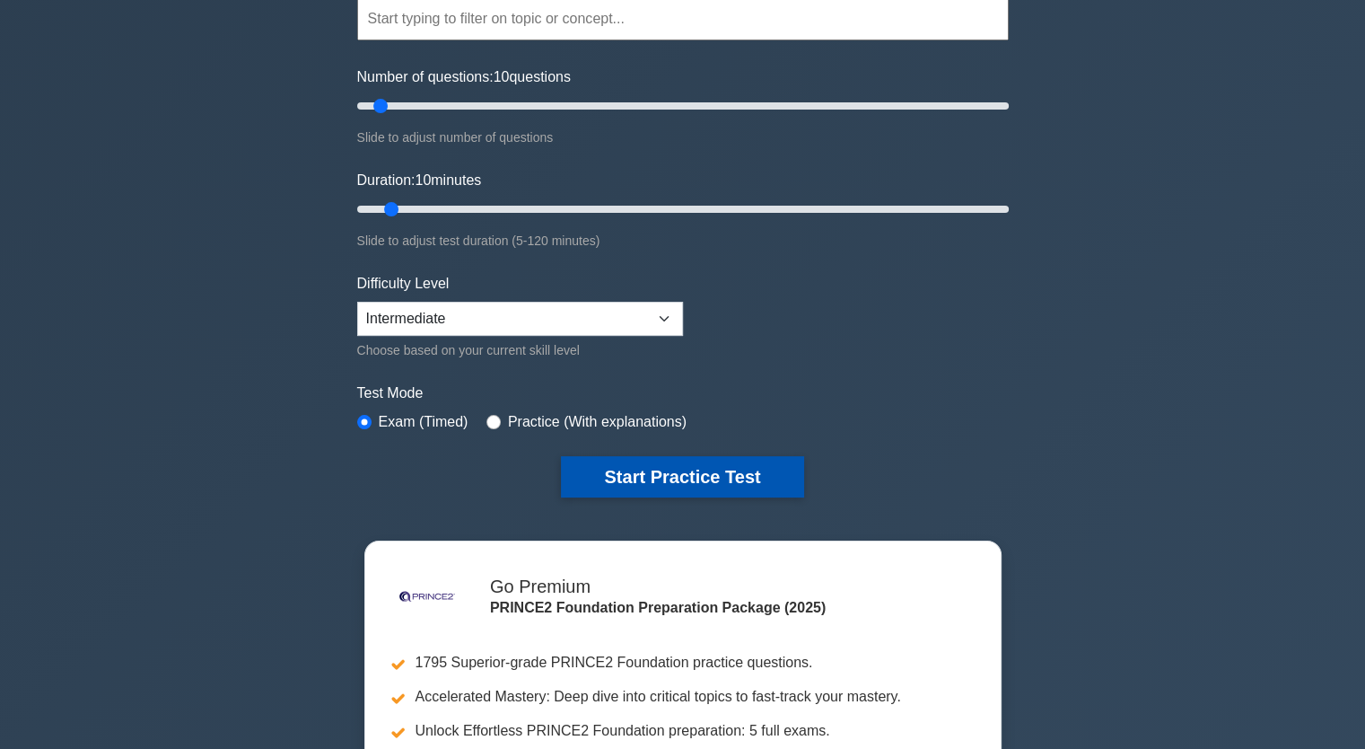
click at [673, 472] on button "Start Practice Test" at bounding box center [682, 476] width 242 height 41
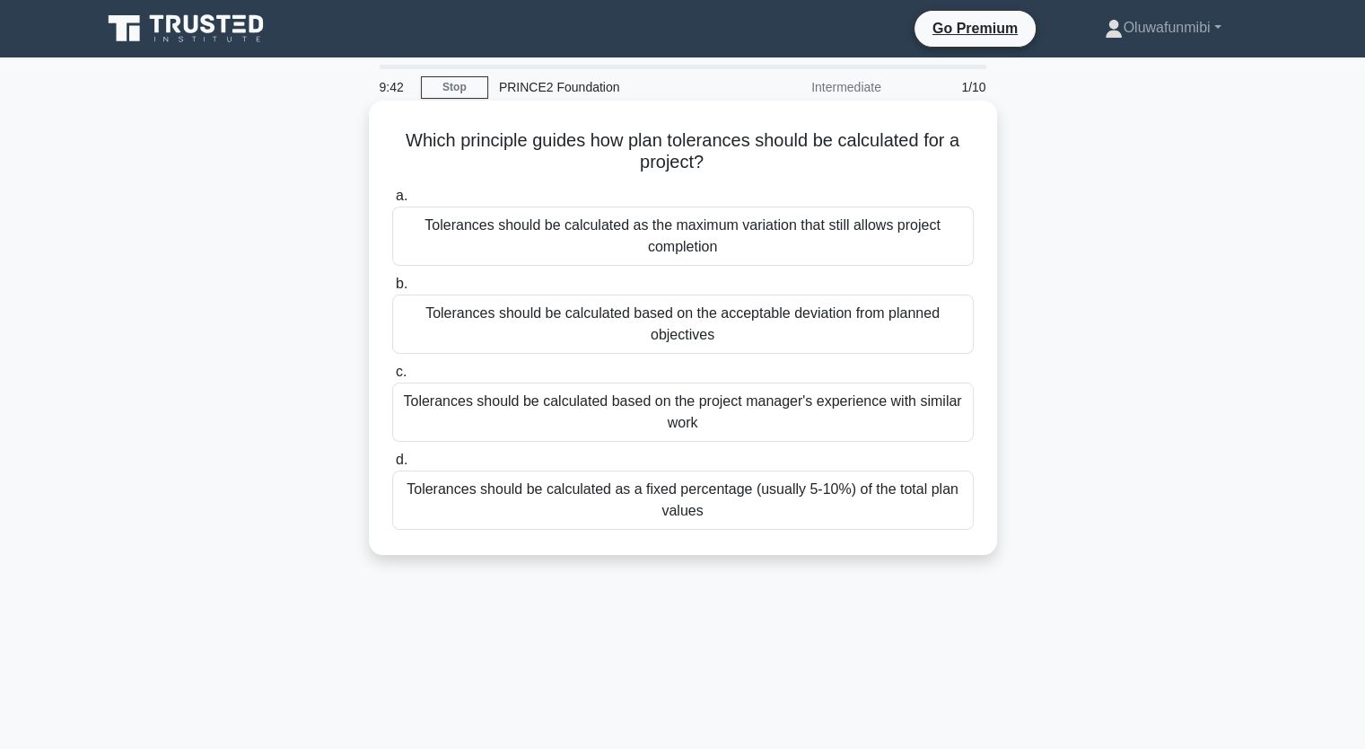
click at [753, 330] on div "Tolerances should be calculated based on the acceptable deviation from planned …" at bounding box center [683, 323] width 582 height 59
click at [392, 290] on input "b. Tolerances should be calculated based on the acceptable deviation from plann…" at bounding box center [392, 284] width 0 height 12
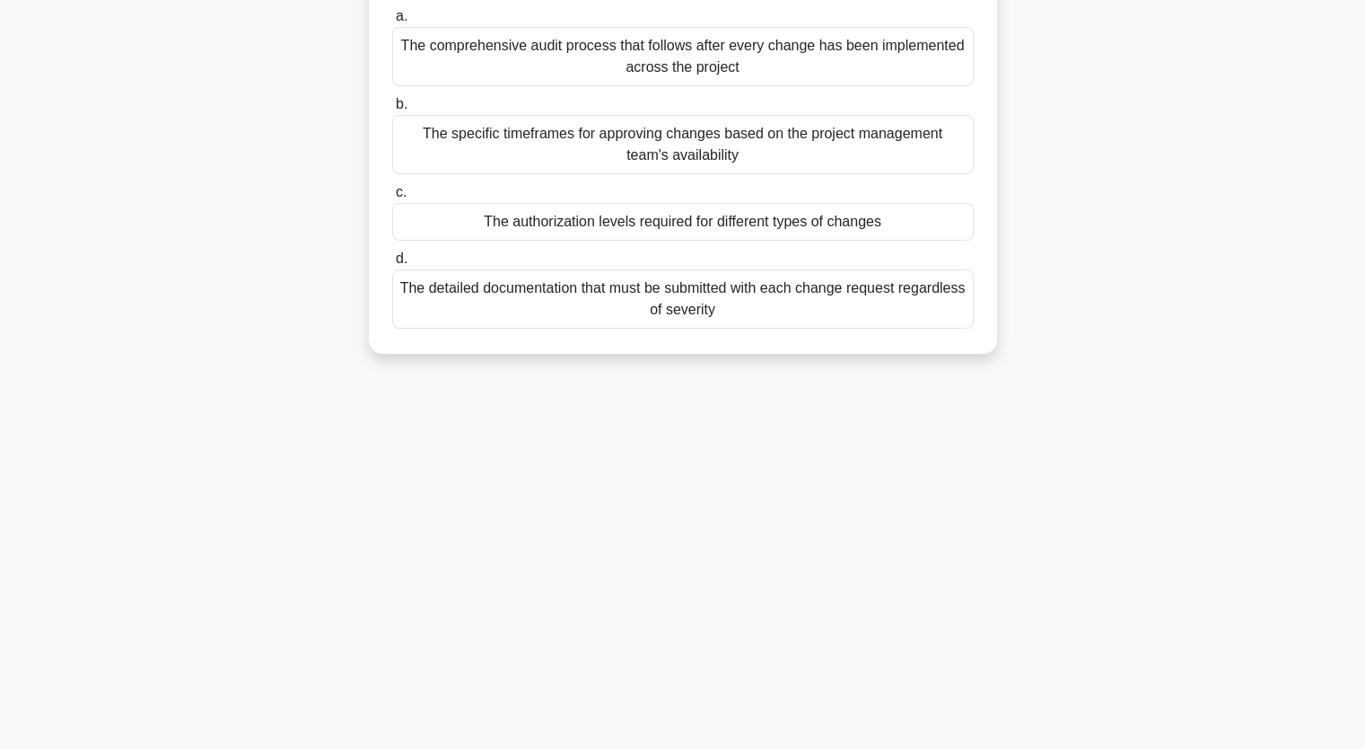
scroll to position [90, 0]
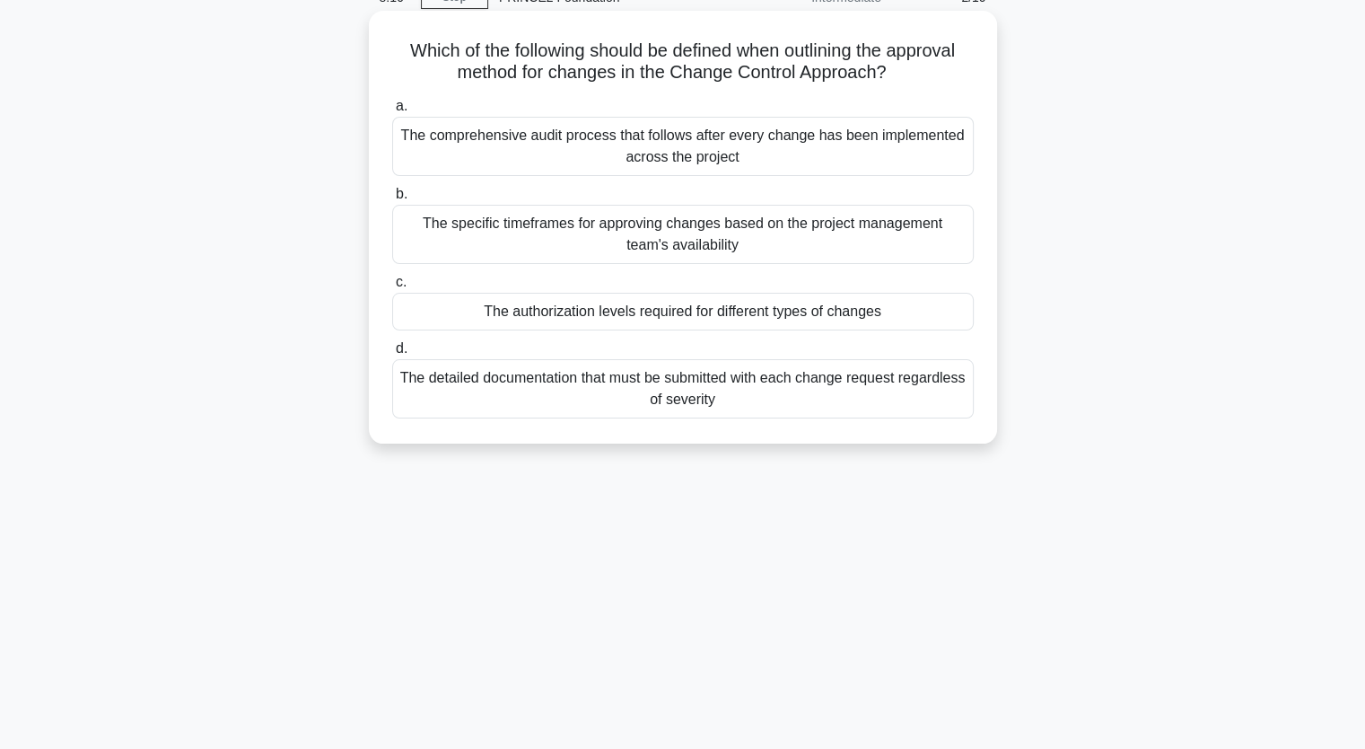
click at [646, 163] on div "The comprehensive audit process that follows after every change has been implem…" at bounding box center [683, 146] width 582 height 59
click at [392, 112] on input "a. The comprehensive audit process that follows after every change has been imp…" at bounding box center [392, 107] width 0 height 12
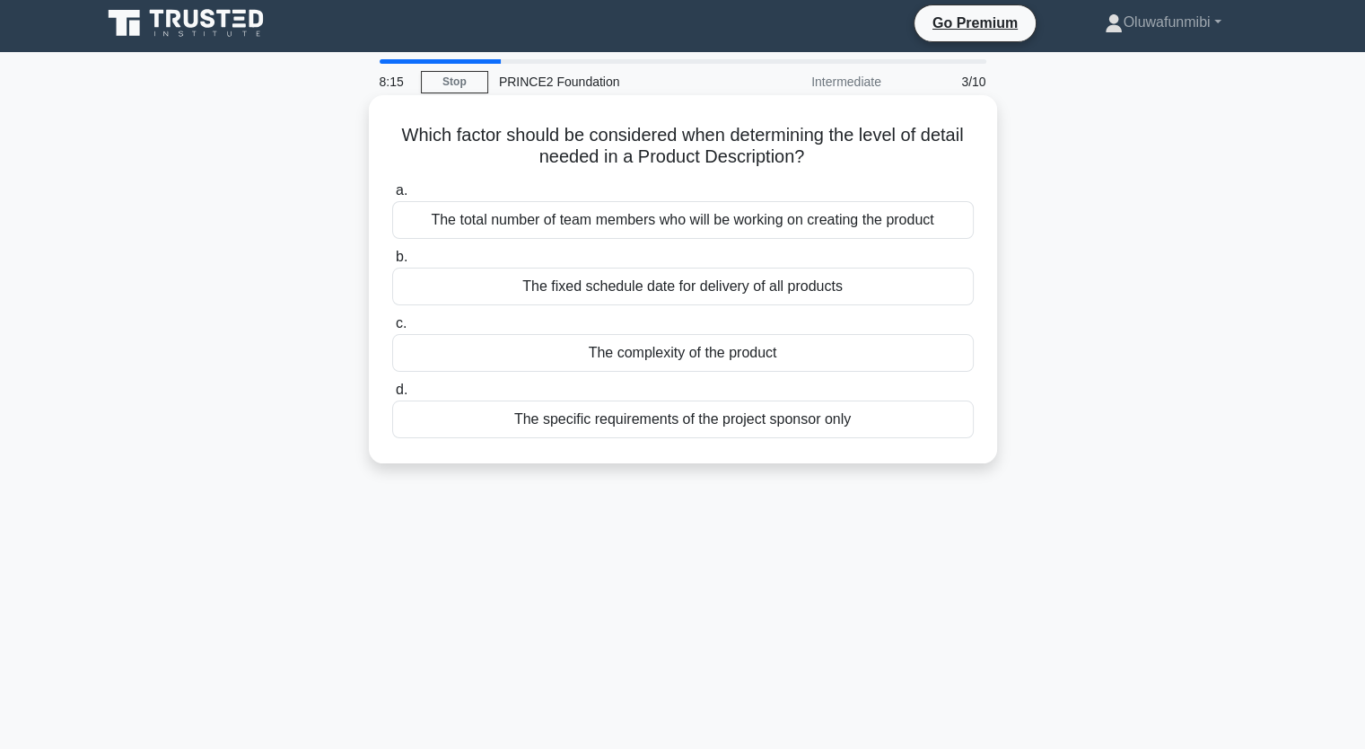
scroll to position [0, 0]
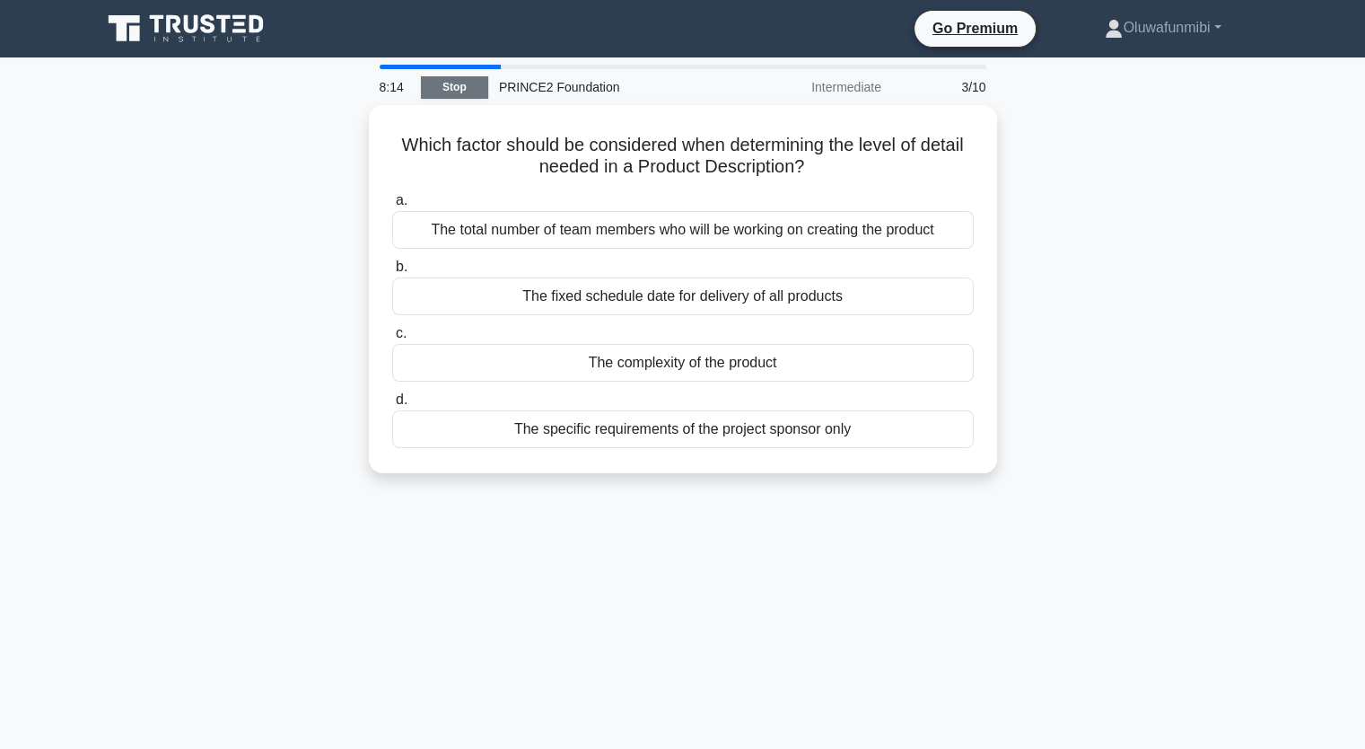
click at [434, 80] on link "Stop" at bounding box center [454, 87] width 67 height 22
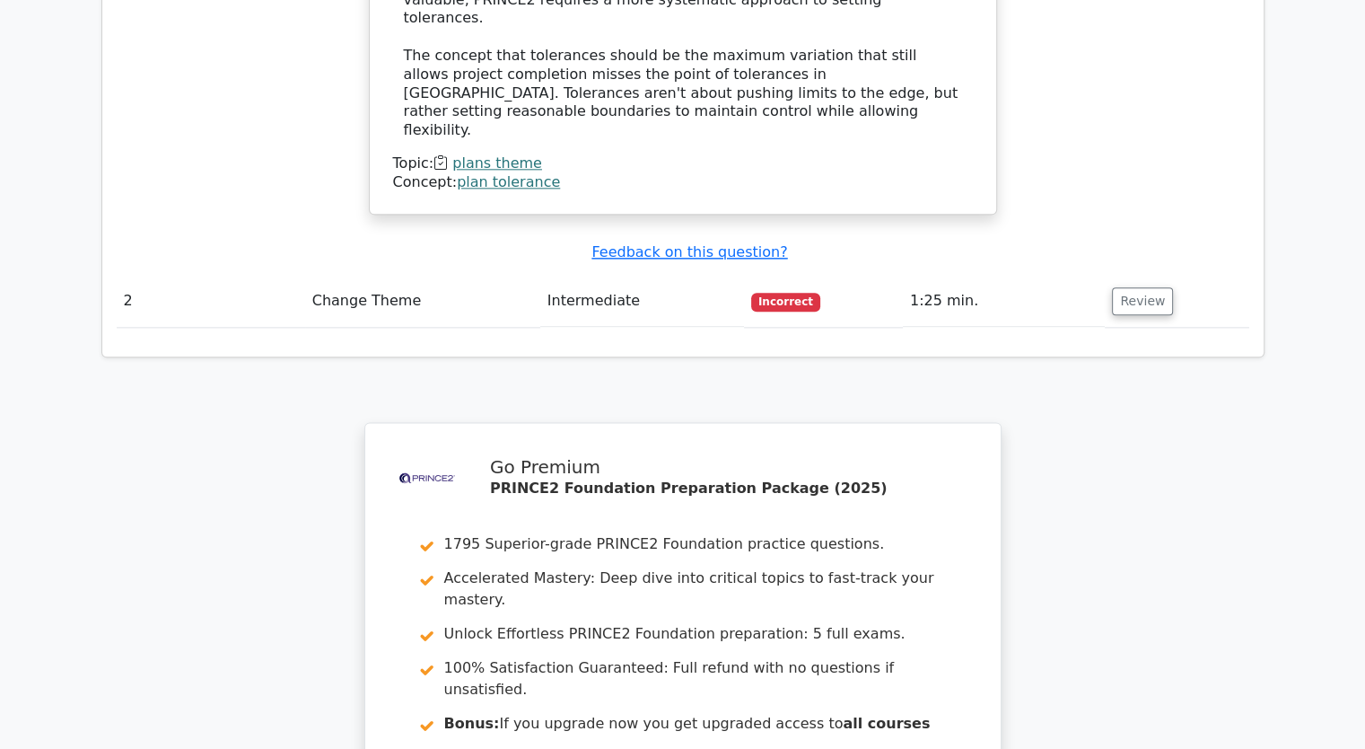
scroll to position [2155, 0]
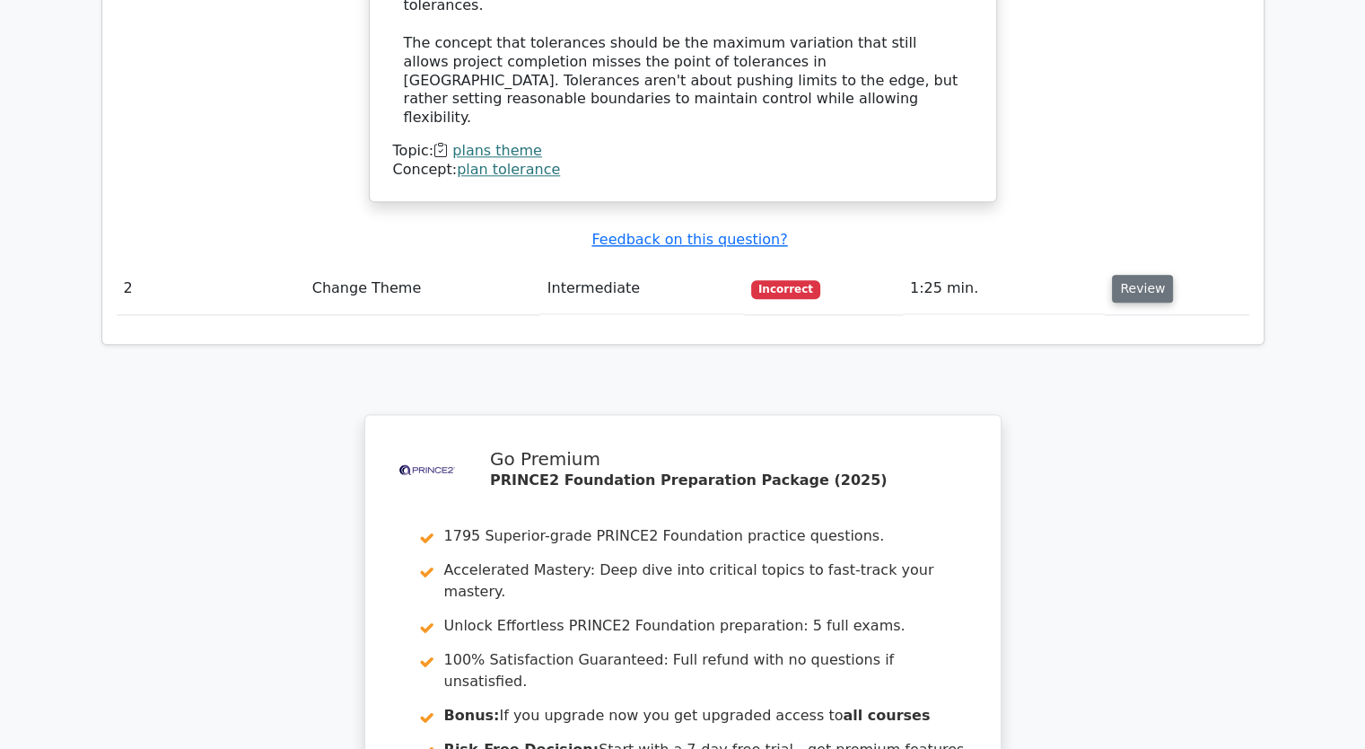
click at [1145, 275] on button "Review" at bounding box center [1142, 289] width 61 height 28
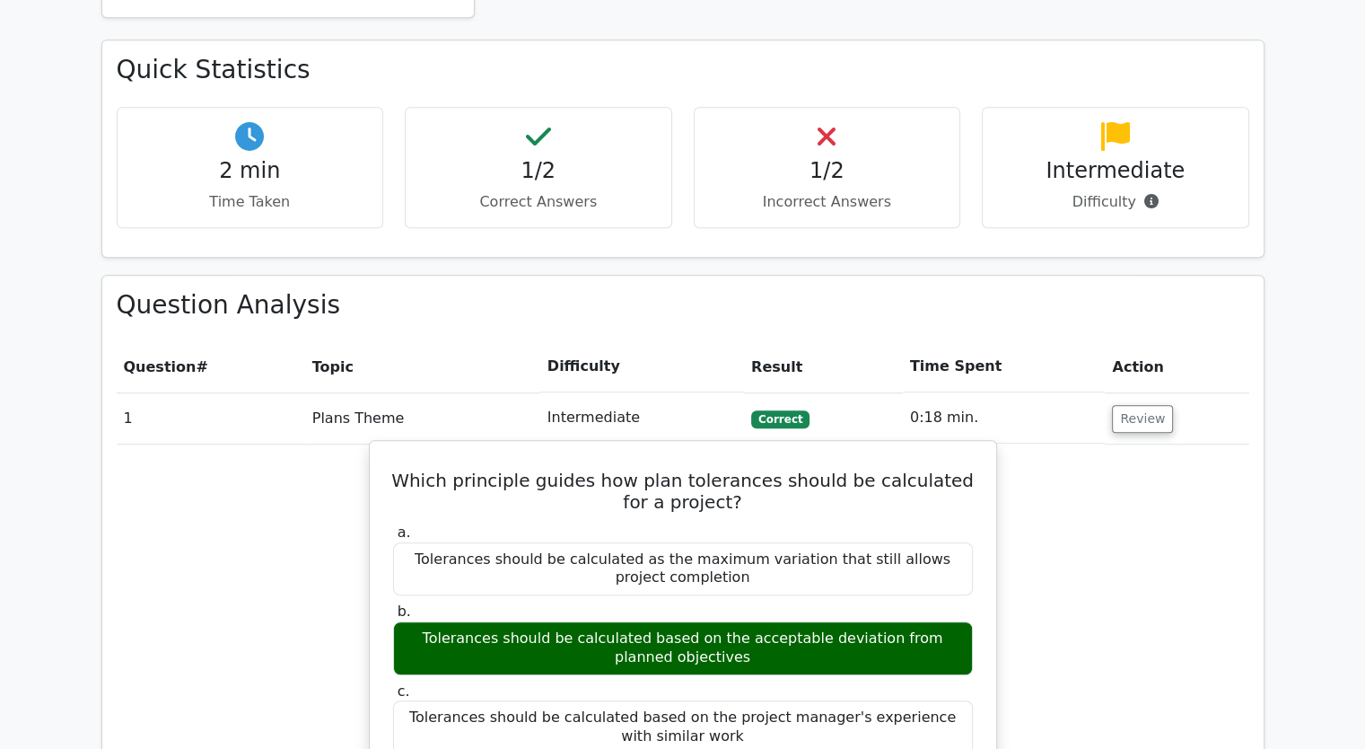
scroll to position [1257, 0]
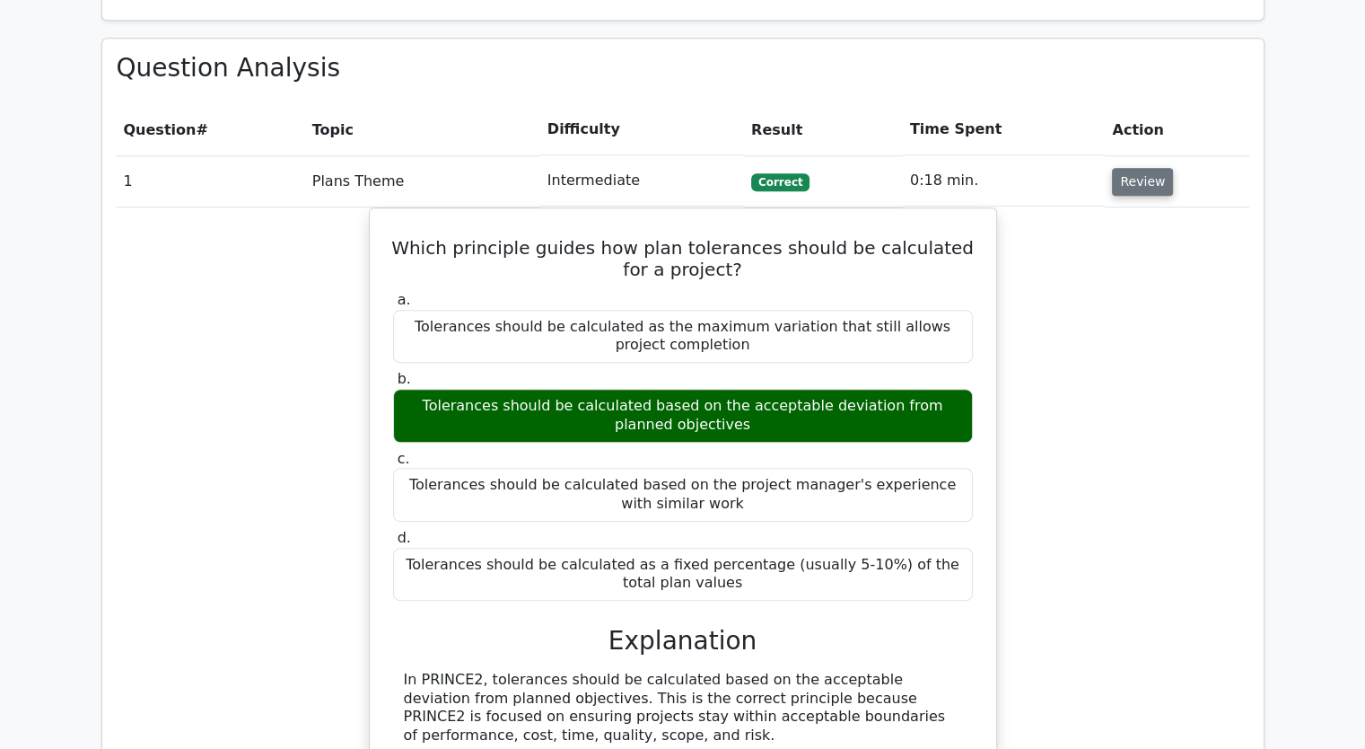
click at [1117, 168] on button "Review" at bounding box center [1142, 182] width 61 height 28
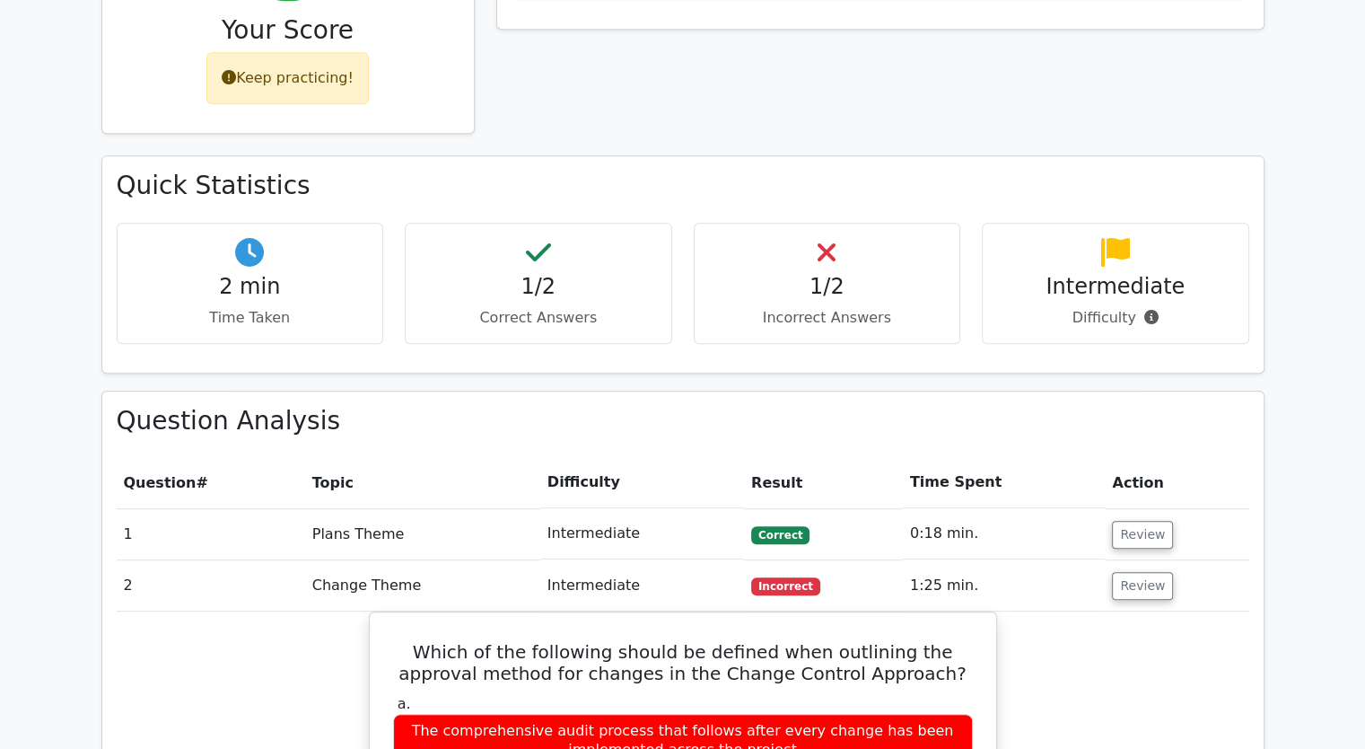
scroll to position [898, 0]
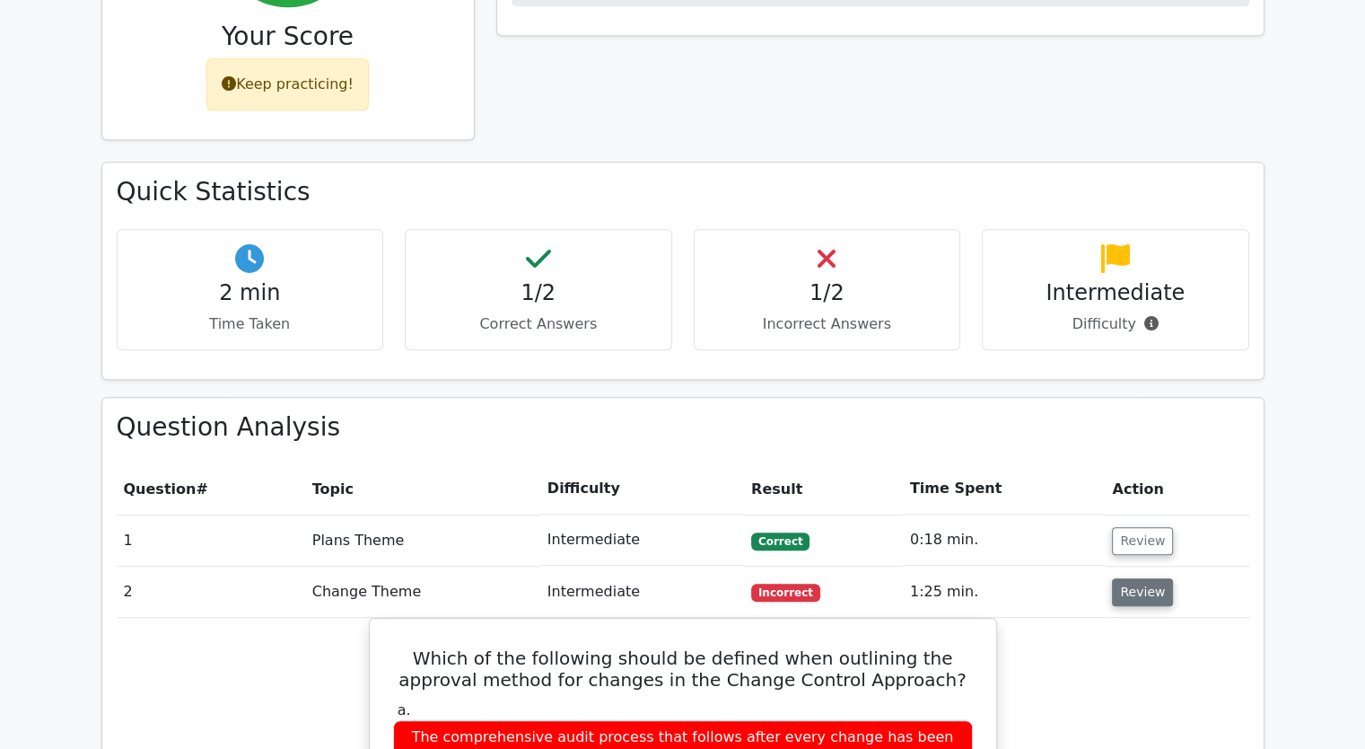
click at [1137, 578] on button "Review" at bounding box center [1142, 592] width 61 height 28
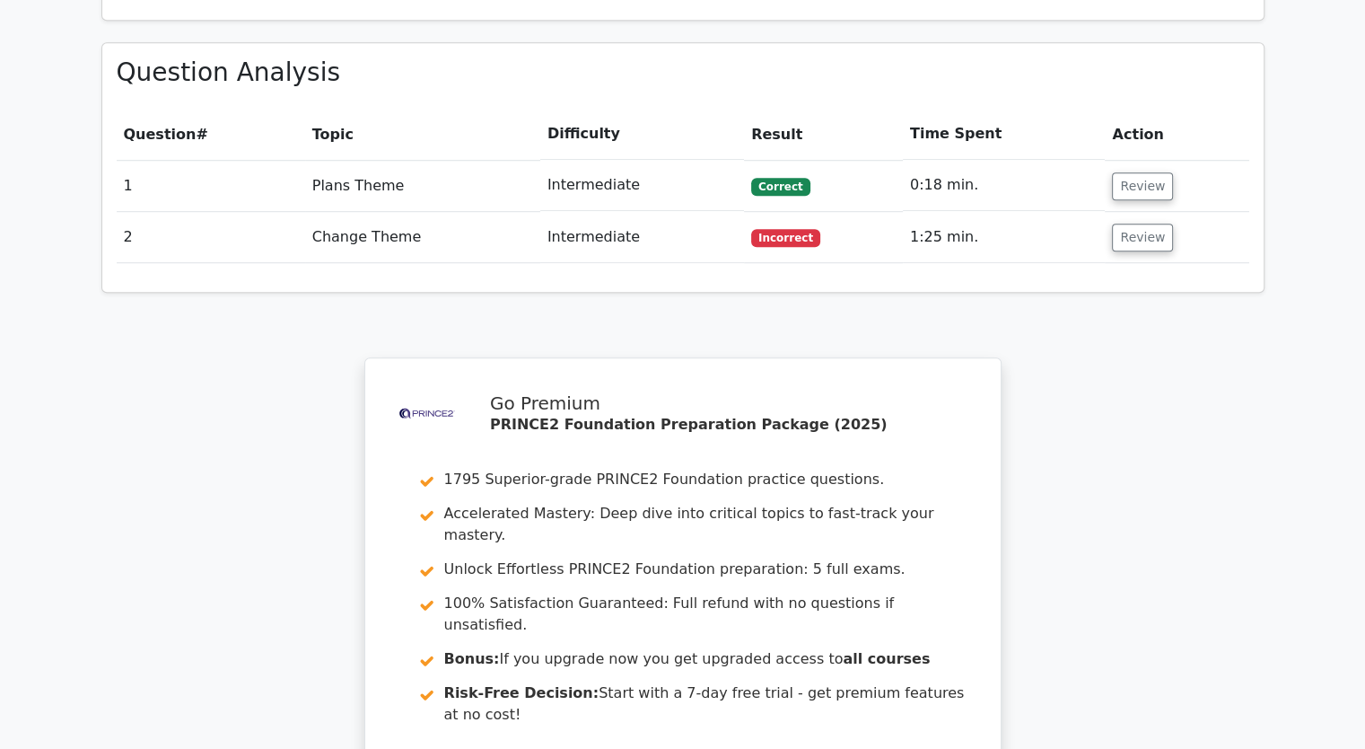
scroll to position [1559, 0]
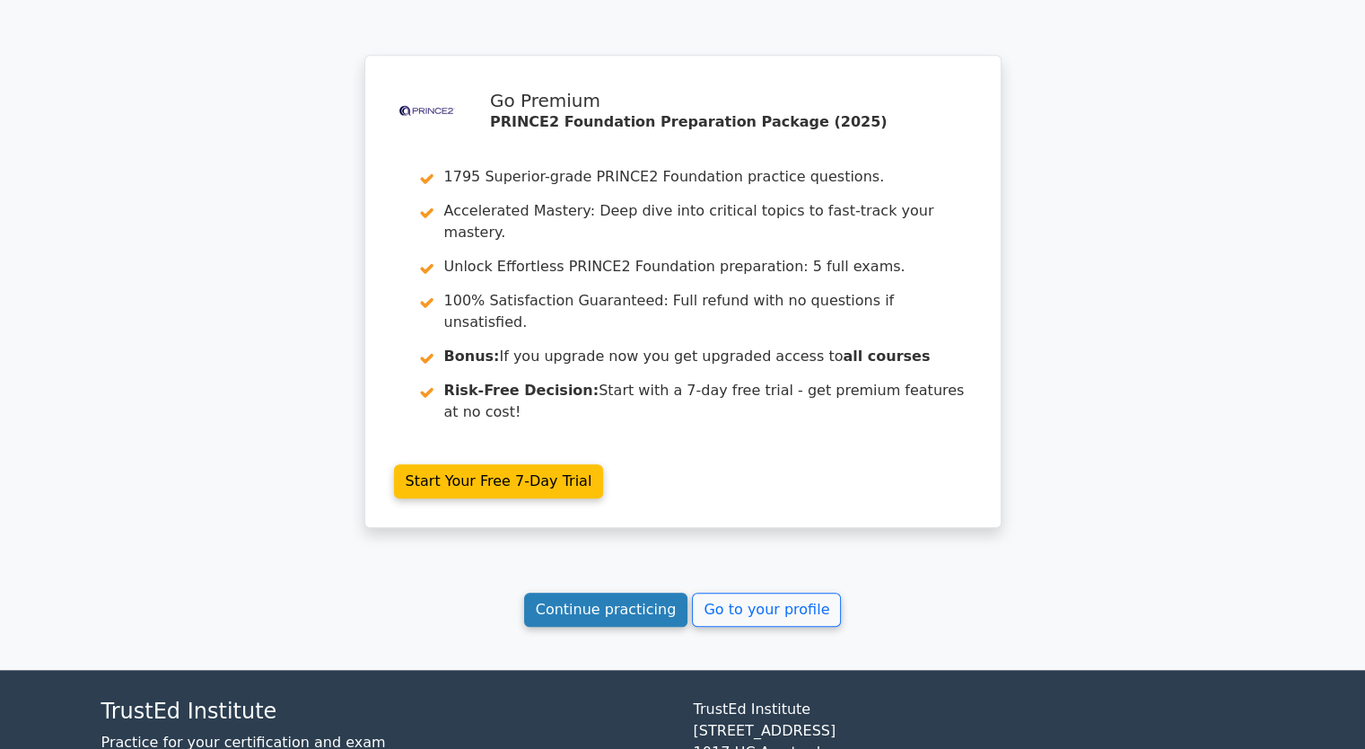
click at [620, 593] on link "Continue practicing" at bounding box center [606, 610] width 164 height 34
